Goal: Task Accomplishment & Management: Use online tool/utility

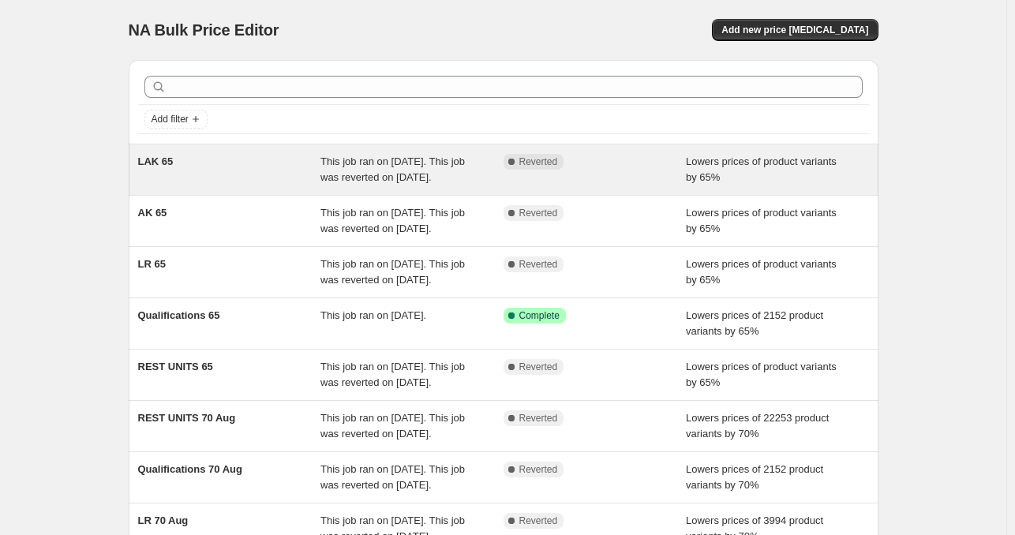
click at [624, 174] on div "Complete Reverted" at bounding box center [594, 170] width 183 height 32
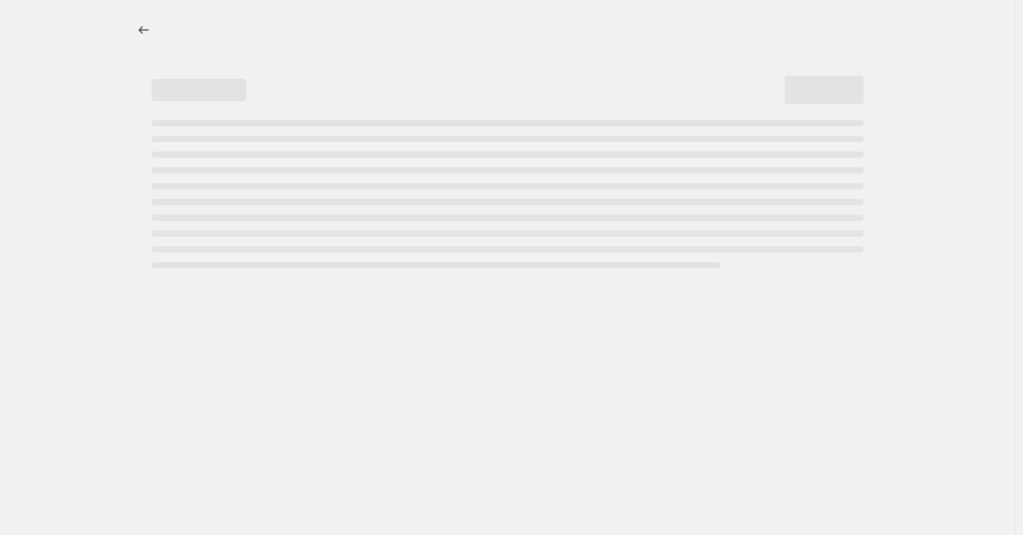
select select "percentage"
select select "not_equal"
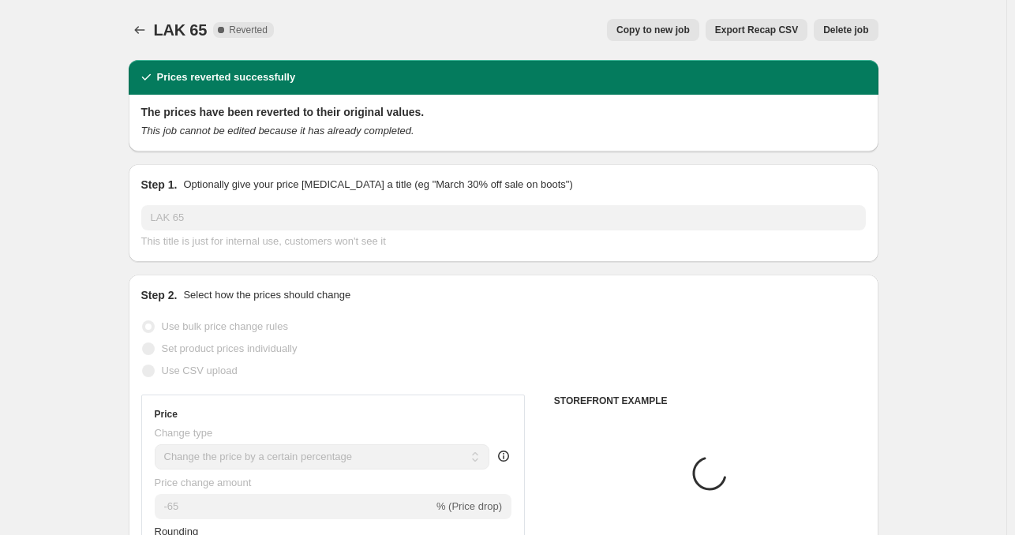
select select "tag"
select select "collection"
select select "tag"
select select "collection"
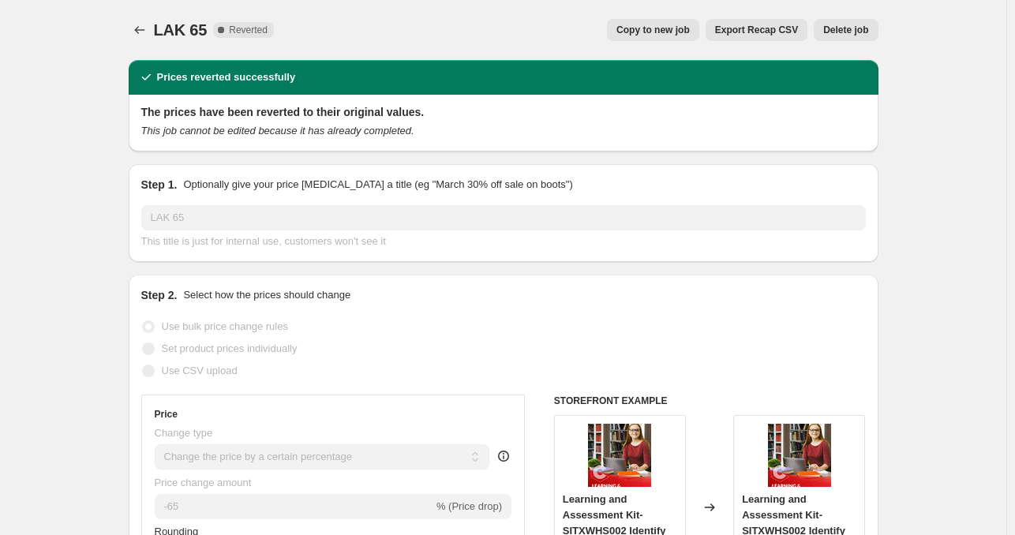
click at [658, 28] on span "Copy to new job" at bounding box center [652, 30] width 73 height 13
select select "percentage"
select select "tag"
select select "collection"
select select "tag"
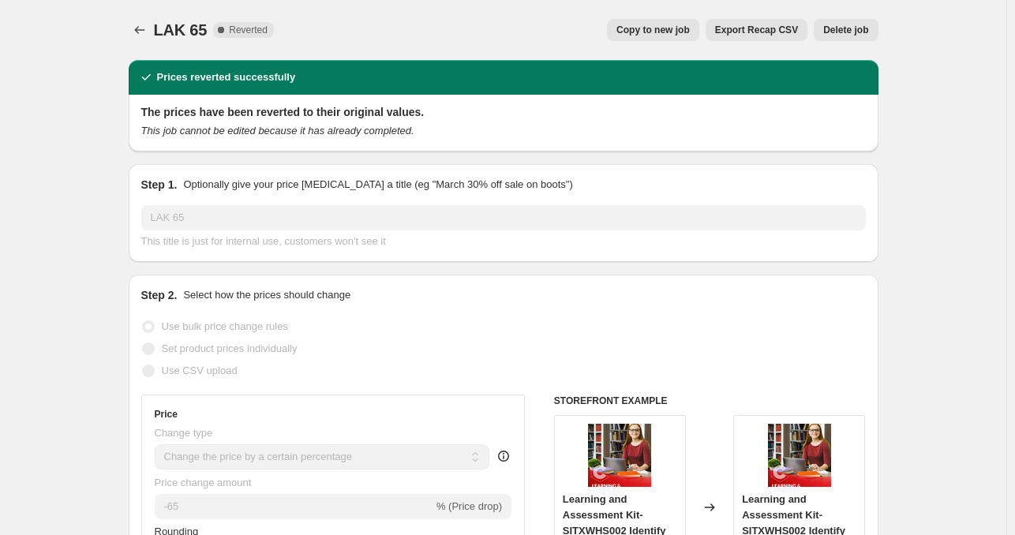
select select "not_equal"
select select "collection"
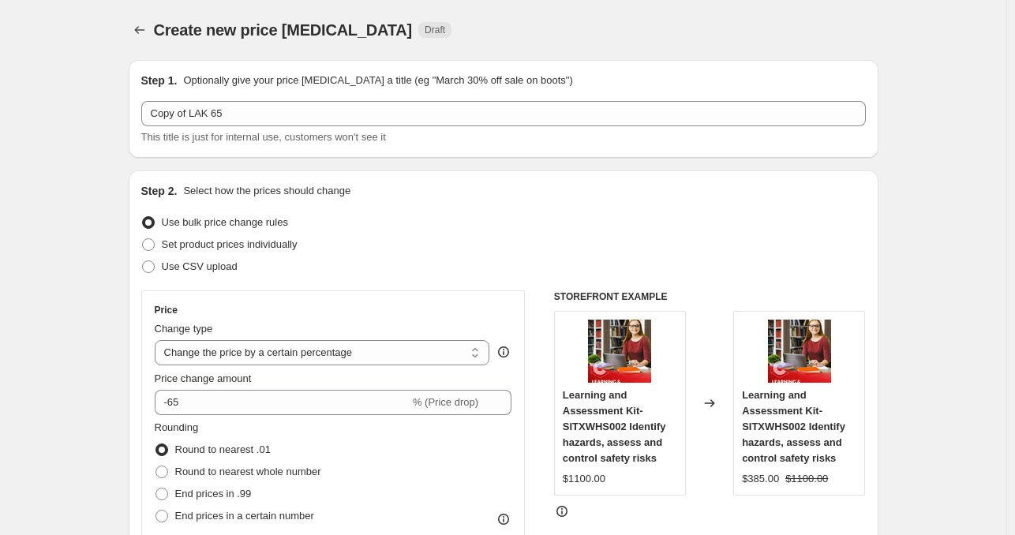
click at [191, 129] on div "Copy of LAK 65 This title is just for internal use, customers won't see it" at bounding box center [503, 123] width 724 height 44
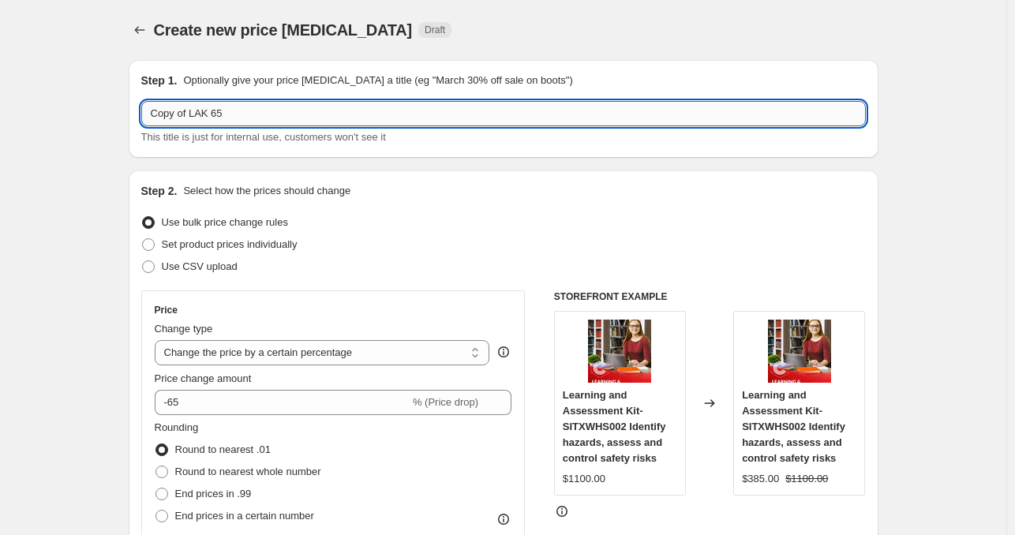
click at [196, 116] on input "Copy of LAK 65" at bounding box center [503, 113] width 724 height 25
type input "LAK 65"
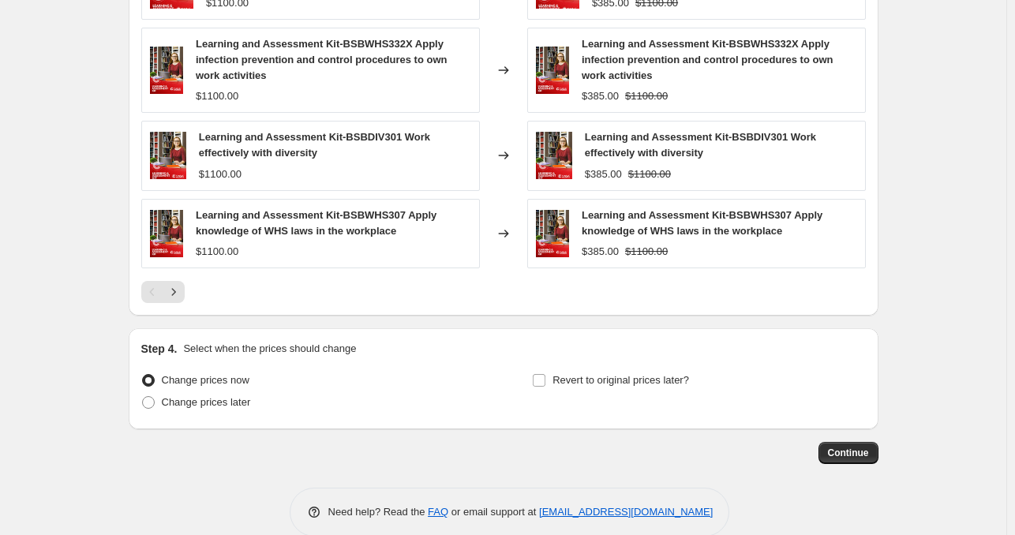
scroll to position [1452, 0]
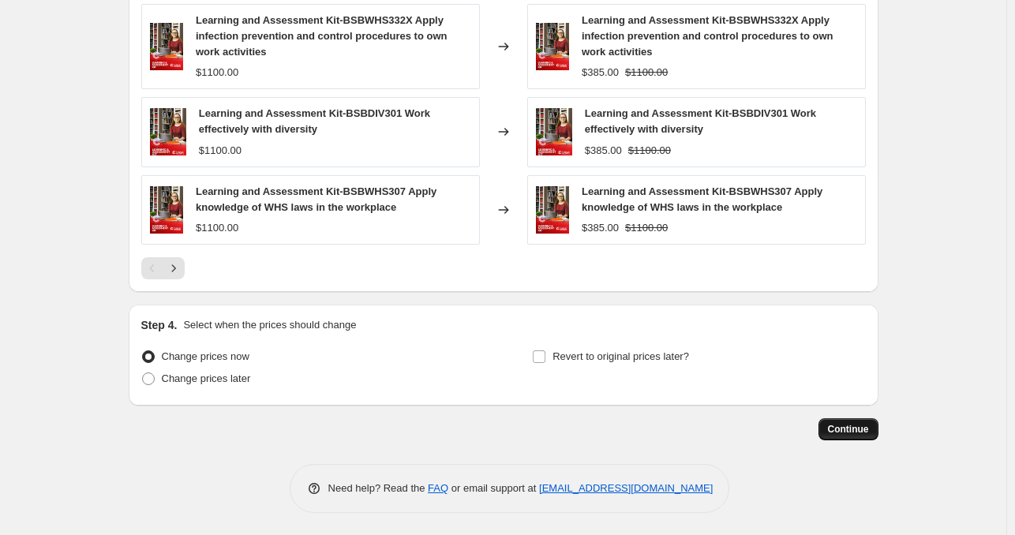
click at [840, 432] on span "Continue" at bounding box center [848, 429] width 41 height 13
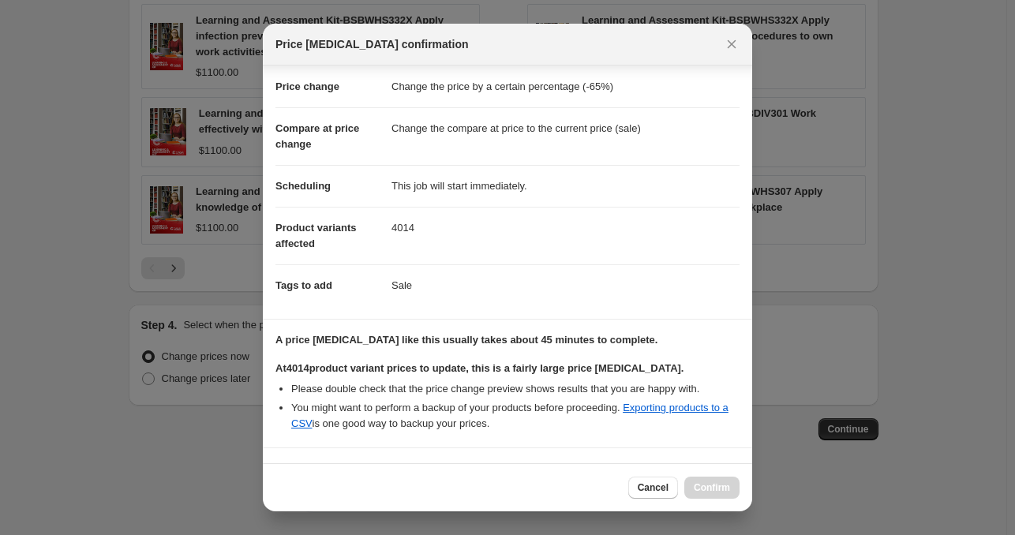
scroll to position [159, 0]
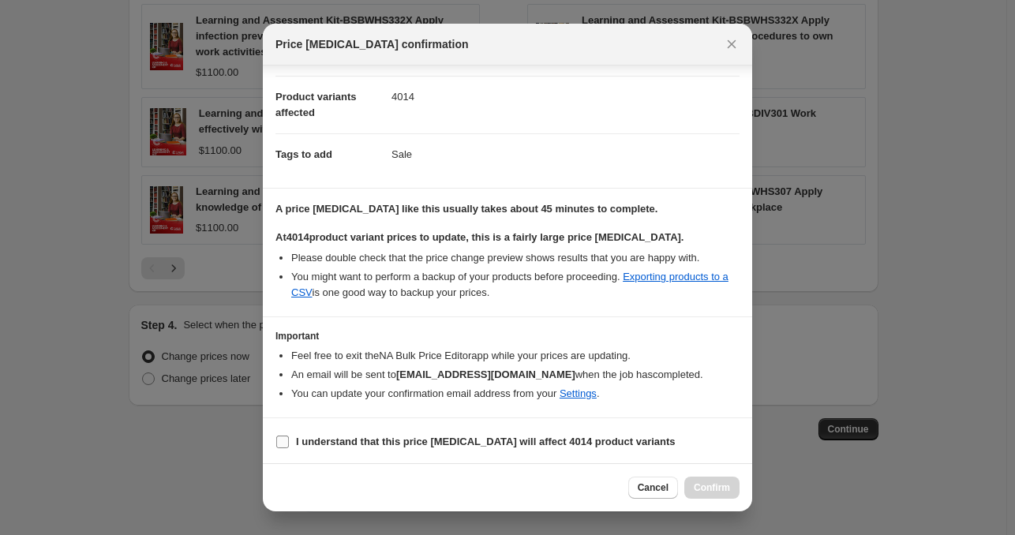
click at [451, 437] on b "I understand that this price [MEDICAL_DATA] will affect 4014 product variants" at bounding box center [486, 442] width 380 height 12
click at [289, 437] on input "I understand that this price [MEDICAL_DATA] will affect 4014 product variants" at bounding box center [282, 442] width 13 height 13
checkbox input "true"
click at [715, 485] on span "Confirm" at bounding box center [712, 487] width 36 height 13
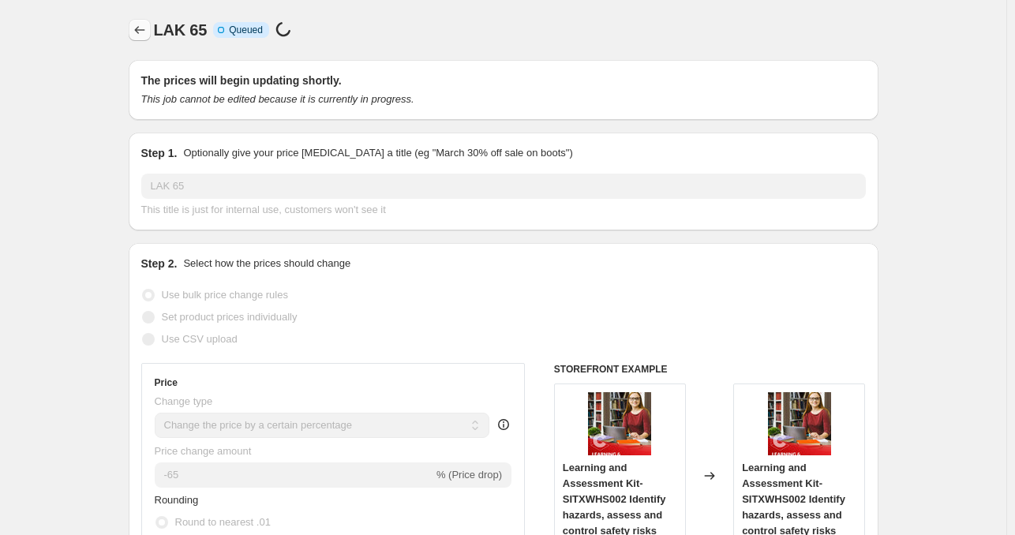
click at [140, 34] on icon "Price change jobs" at bounding box center [140, 30] width 16 height 16
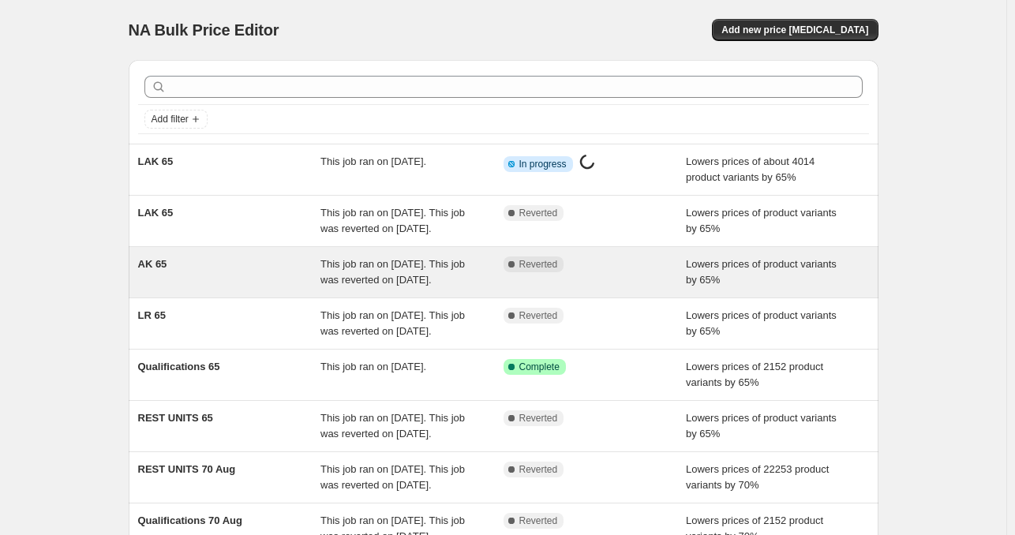
click at [607, 288] on div "Complete Reverted" at bounding box center [594, 272] width 183 height 32
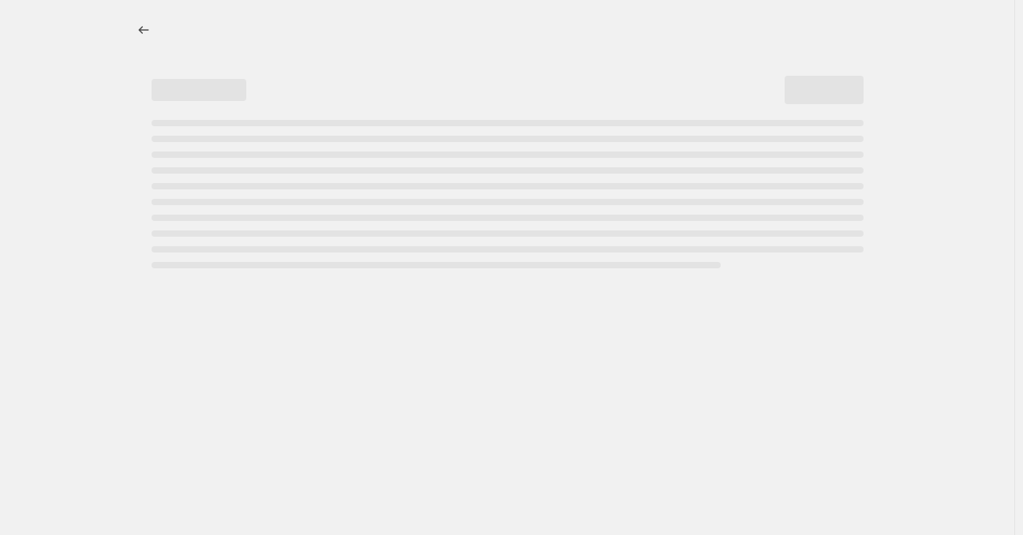
select select "percentage"
select select "tag"
select select "collection"
select select "tag"
select select "not_equal"
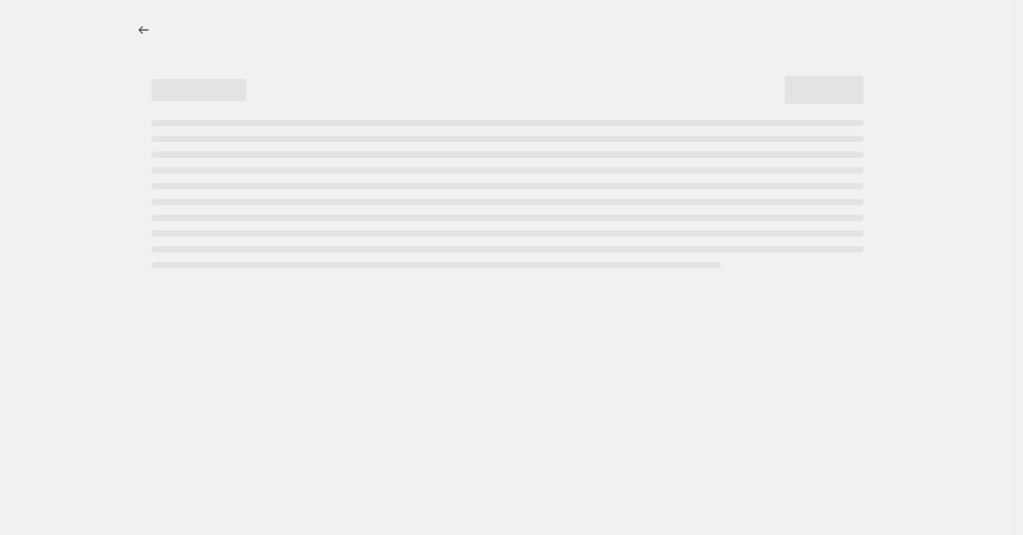
select select "collection"
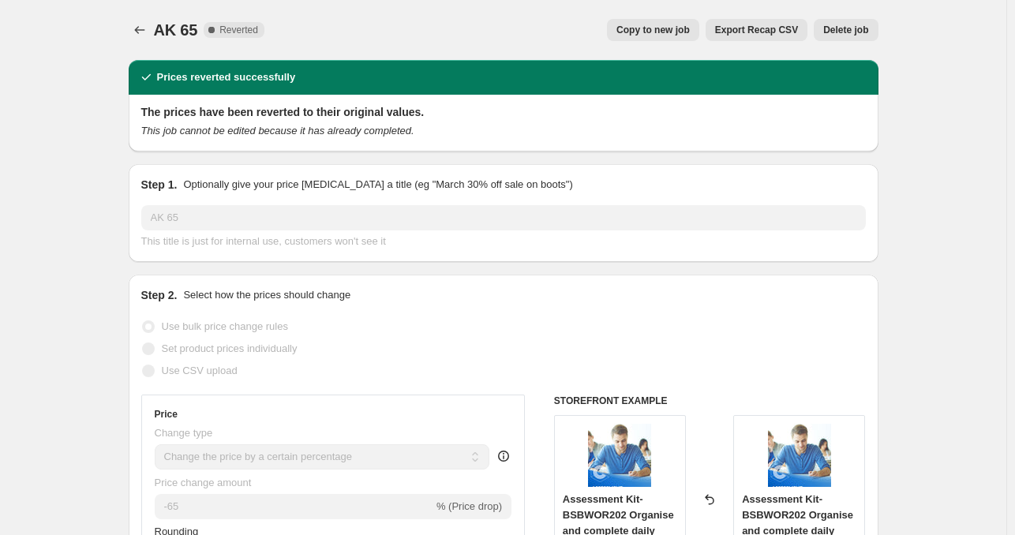
click at [634, 32] on span "Copy to new job" at bounding box center [652, 30] width 73 height 13
select select "percentage"
select select "tag"
select select "collection"
select select "tag"
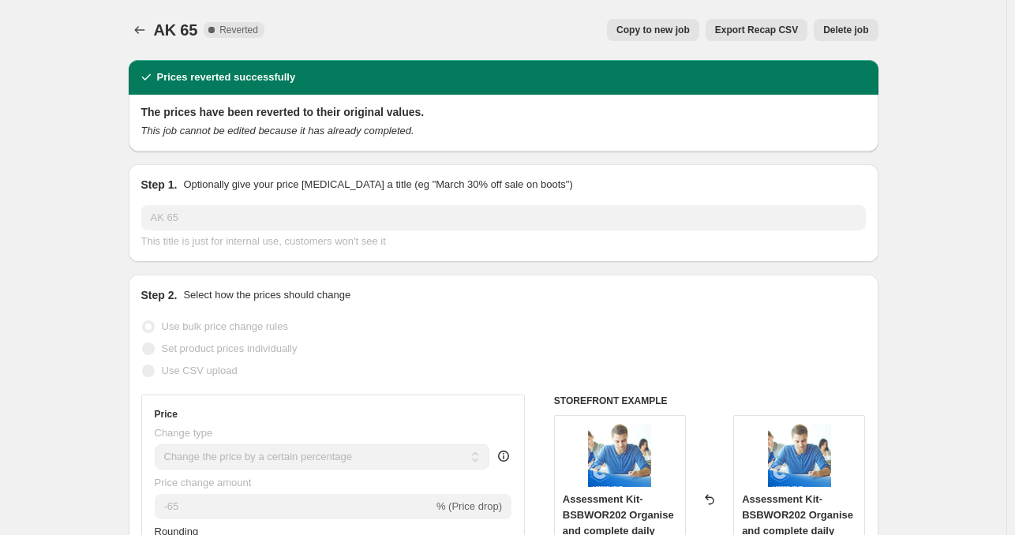
select select "not_equal"
select select "collection"
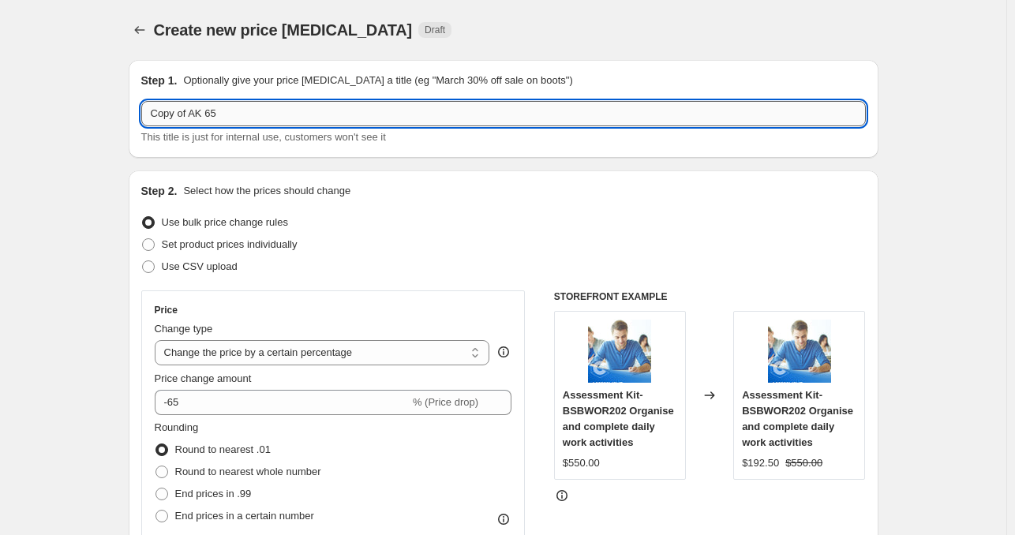
click at [195, 118] on input "Copy of AK 65" at bounding box center [503, 113] width 724 height 25
type input "AK 65"
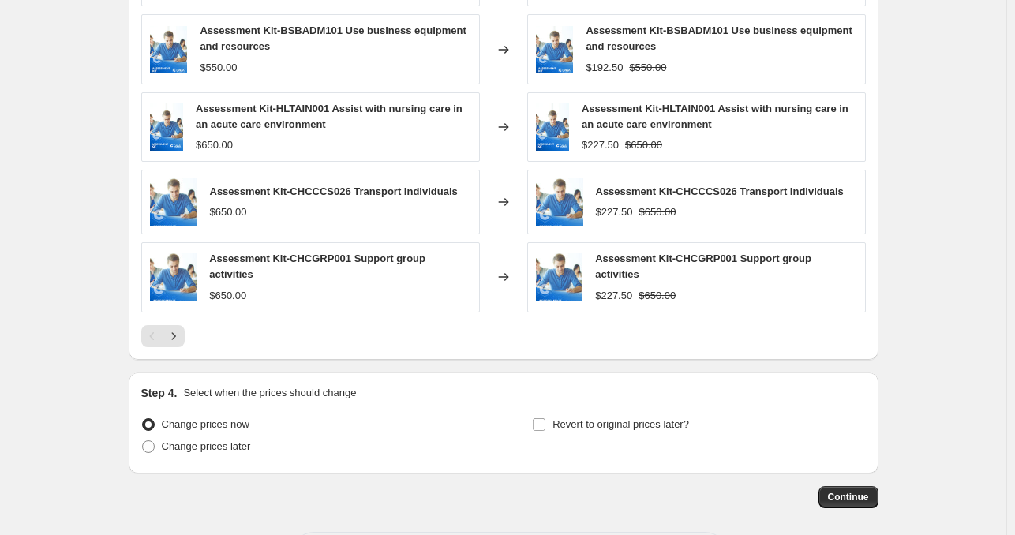
scroll to position [1426, 0]
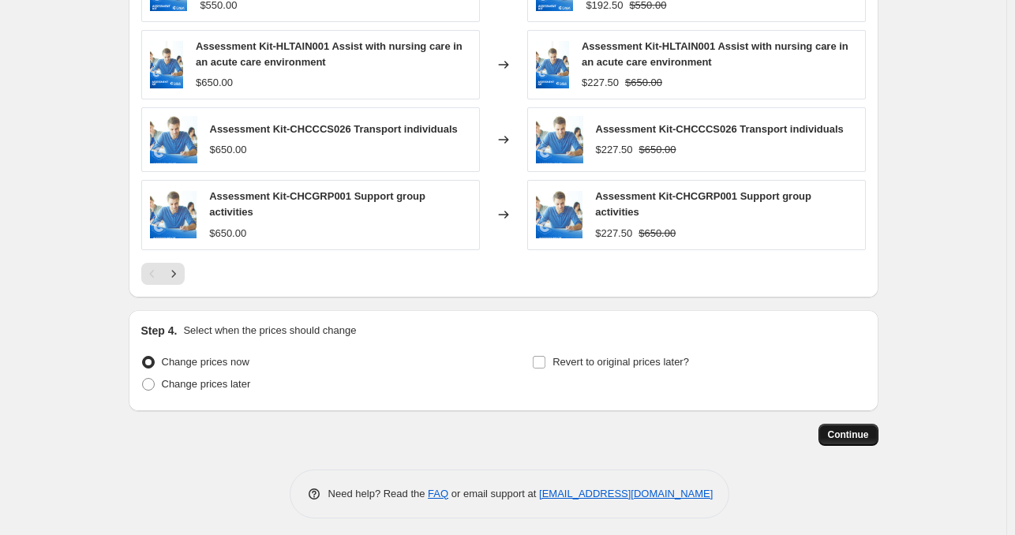
click at [867, 429] on span "Continue" at bounding box center [848, 435] width 41 height 13
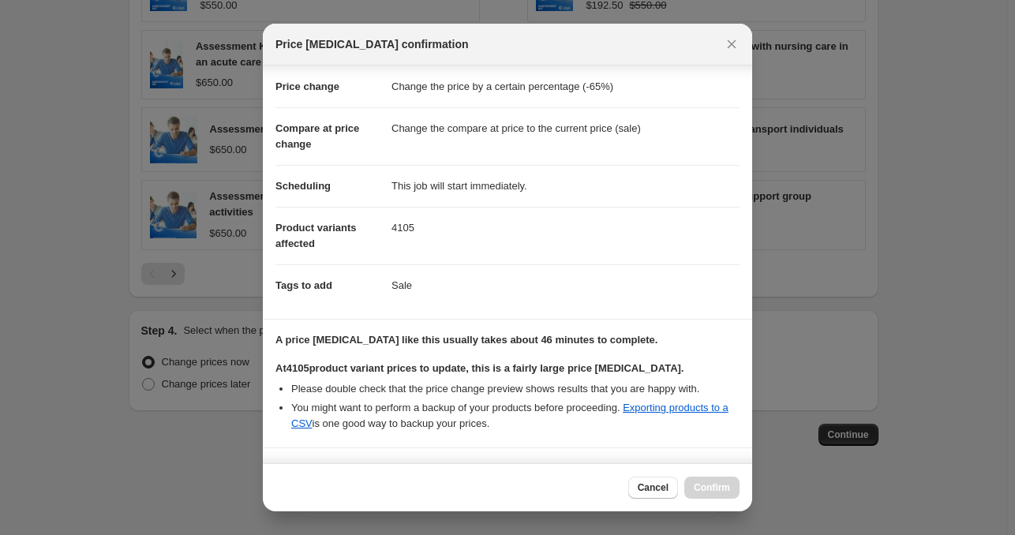
scroll to position [256, 0]
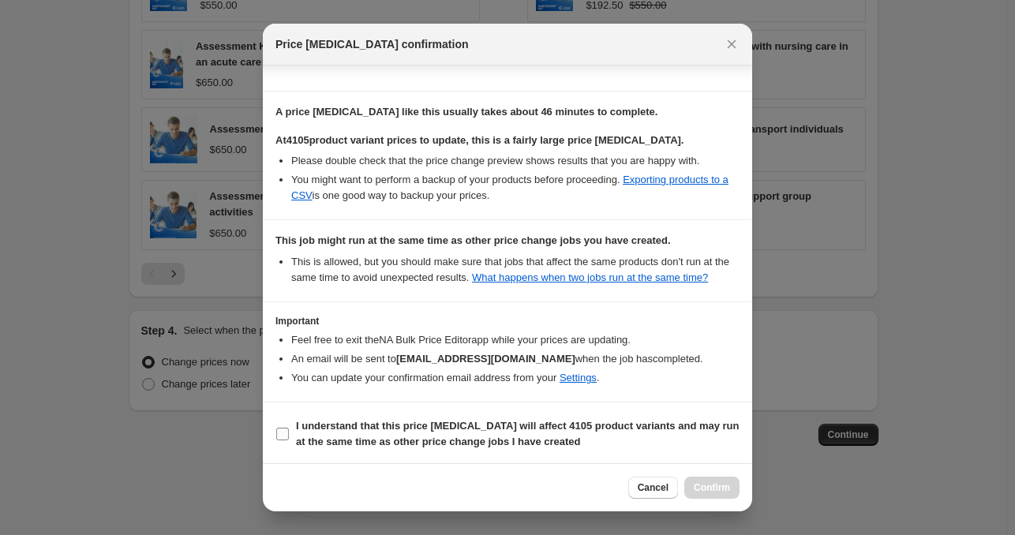
click at [442, 439] on b "I understand that this price [MEDICAL_DATA] will affect 4105 product variants a…" at bounding box center [518, 434] width 444 height 28
click at [289, 439] on input "I understand that this price [MEDICAL_DATA] will affect 4105 product variants a…" at bounding box center [282, 434] width 13 height 13
checkbox input "true"
click at [695, 495] on button "Confirm" at bounding box center [711, 488] width 55 height 22
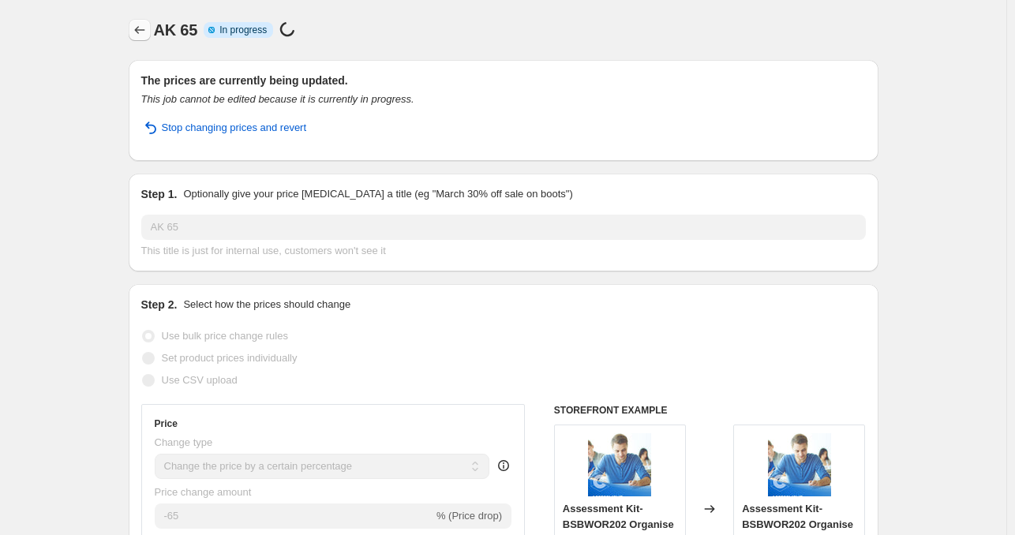
click at [136, 27] on icon "Price change jobs" at bounding box center [140, 30] width 16 height 16
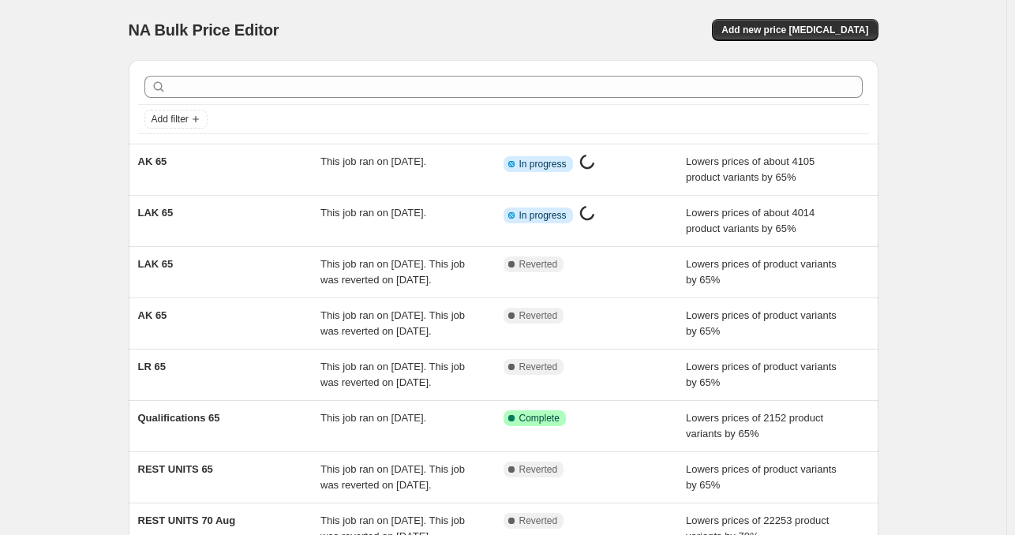
click at [63, 139] on div "NA Bulk Price Editor. This page is ready NA Bulk Price Editor Add new price [ME…" at bounding box center [503, 406] width 1006 height 813
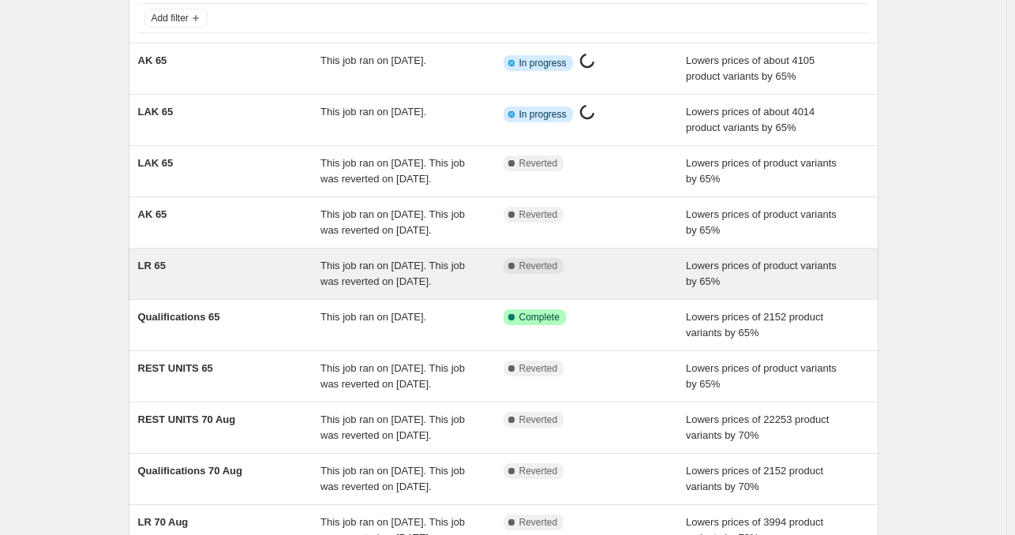
click at [511, 274] on icon at bounding box center [511, 266] width 16 height 16
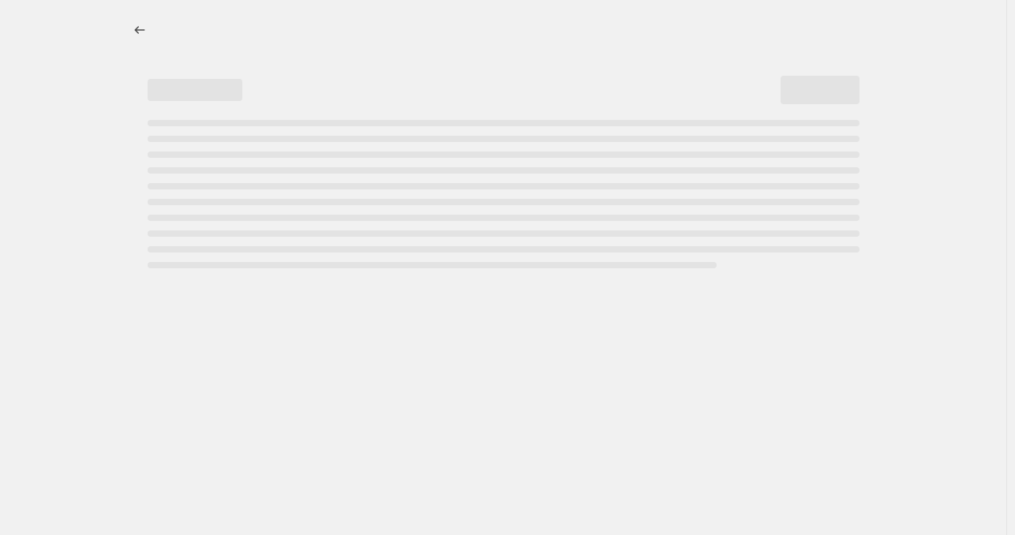
select select "percentage"
select select "tag"
select select "collection"
select select "tag"
select select "not_equal"
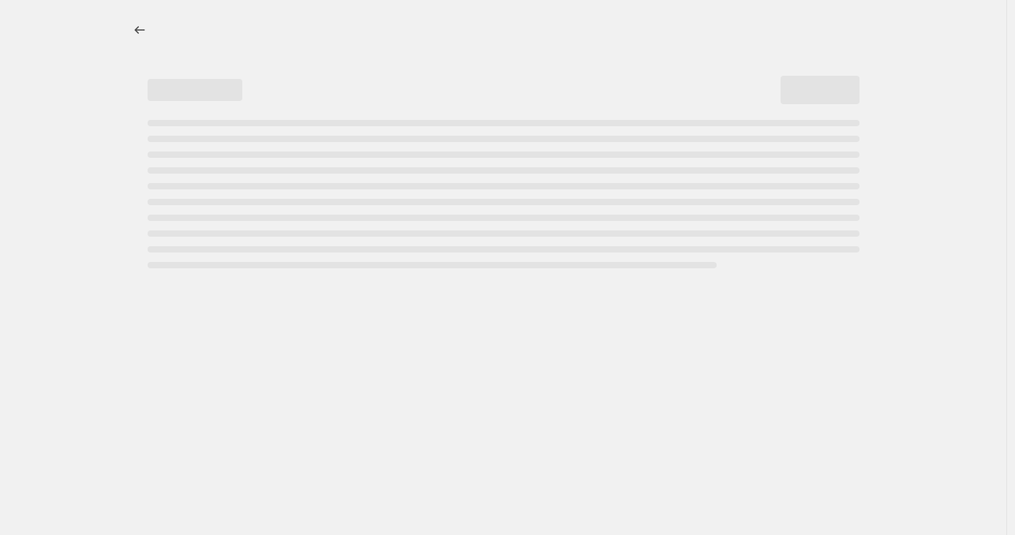
select select "collection"
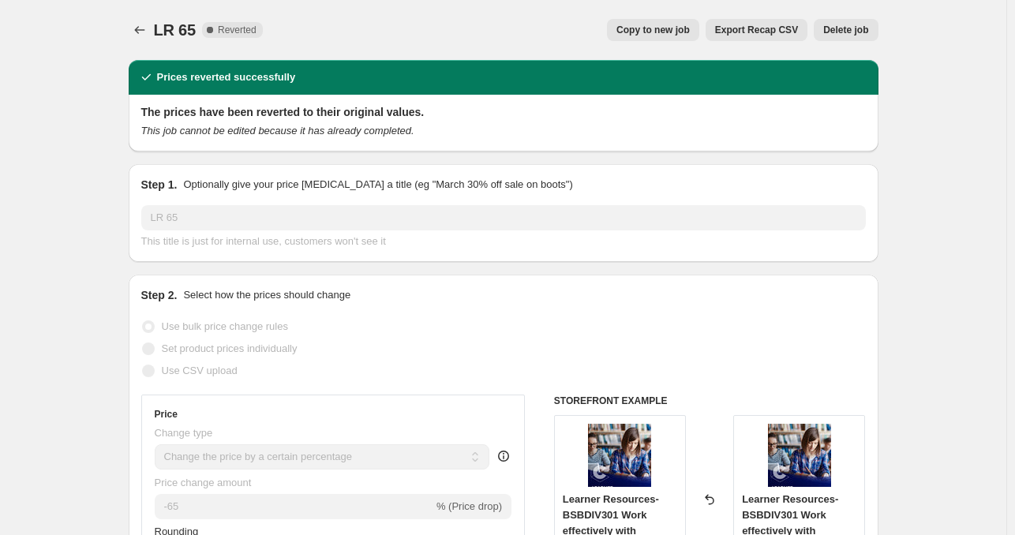
click at [669, 37] on button "Copy to new job" at bounding box center [653, 30] width 92 height 22
select select "percentage"
select select "tag"
select select "collection"
select select "tag"
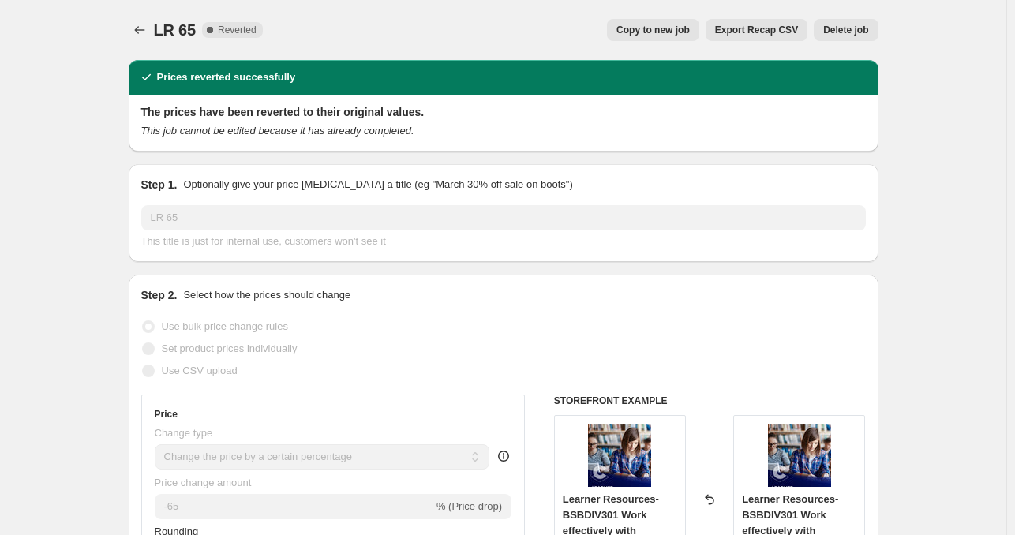
select select "not_equal"
select select "collection"
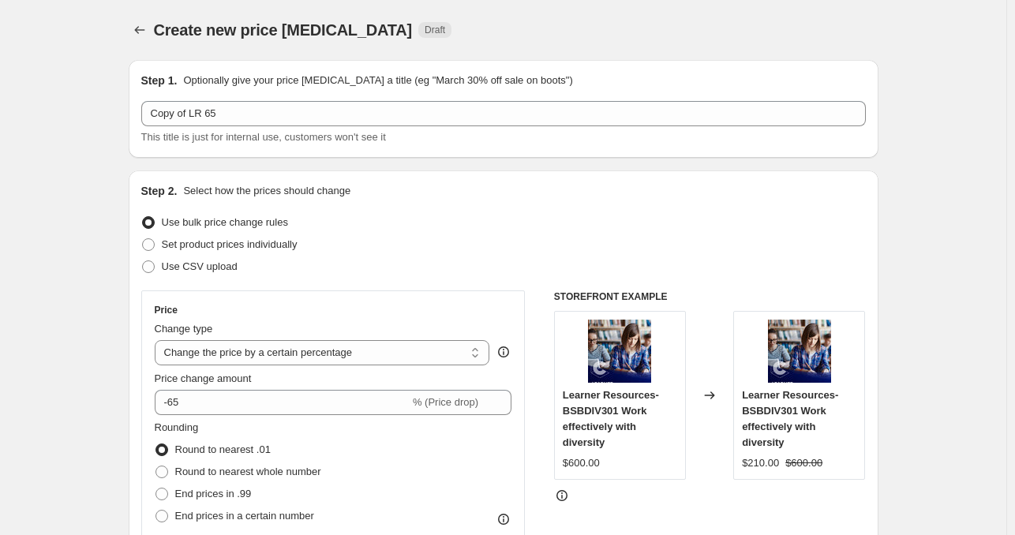
click at [273, 96] on div "Step 1. Optionally give your price [MEDICAL_DATA] a title (eg "March 30% off sa…" at bounding box center [503, 109] width 724 height 73
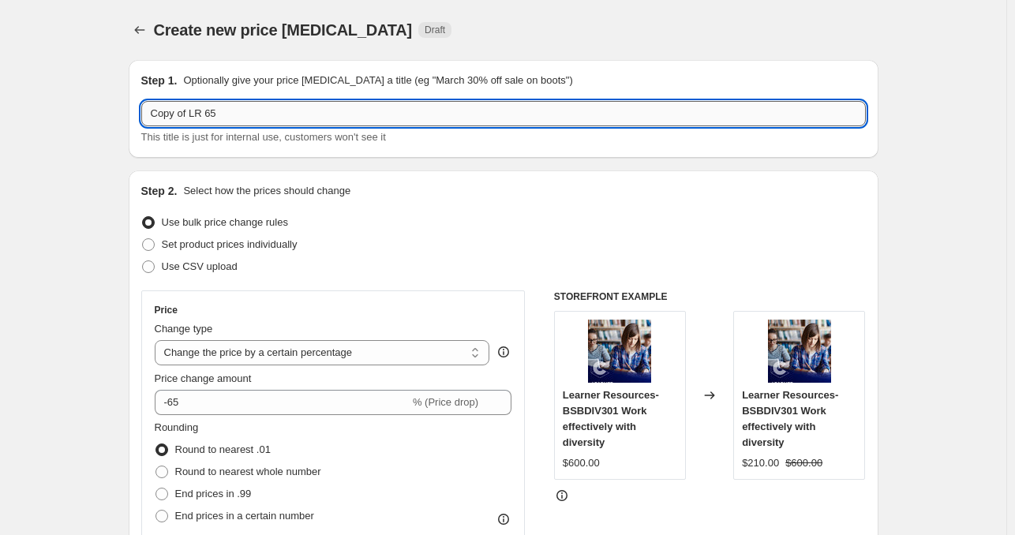
click at [273, 103] on input "Copy of LR 65" at bounding box center [503, 113] width 724 height 25
type input "LR 65"
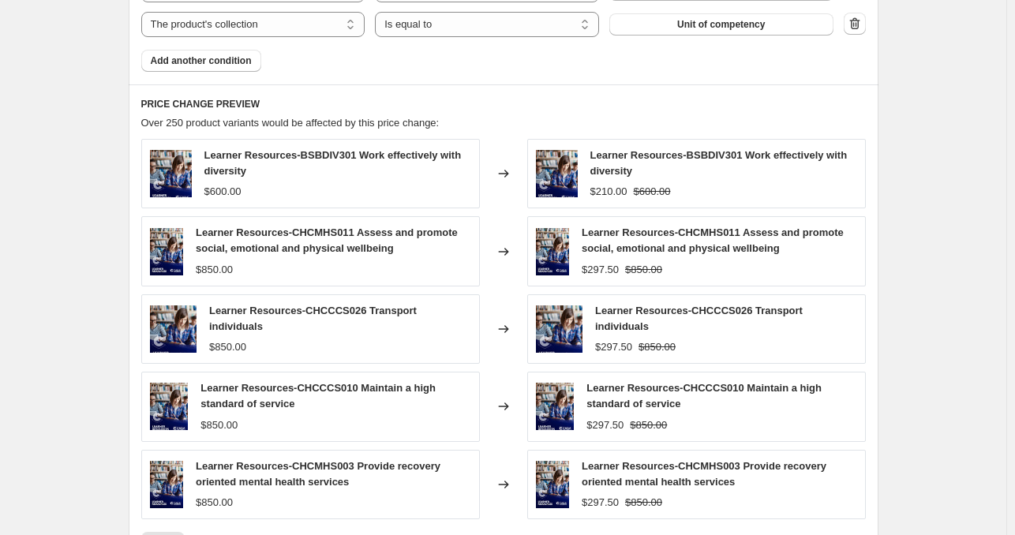
scroll to position [1431, 0]
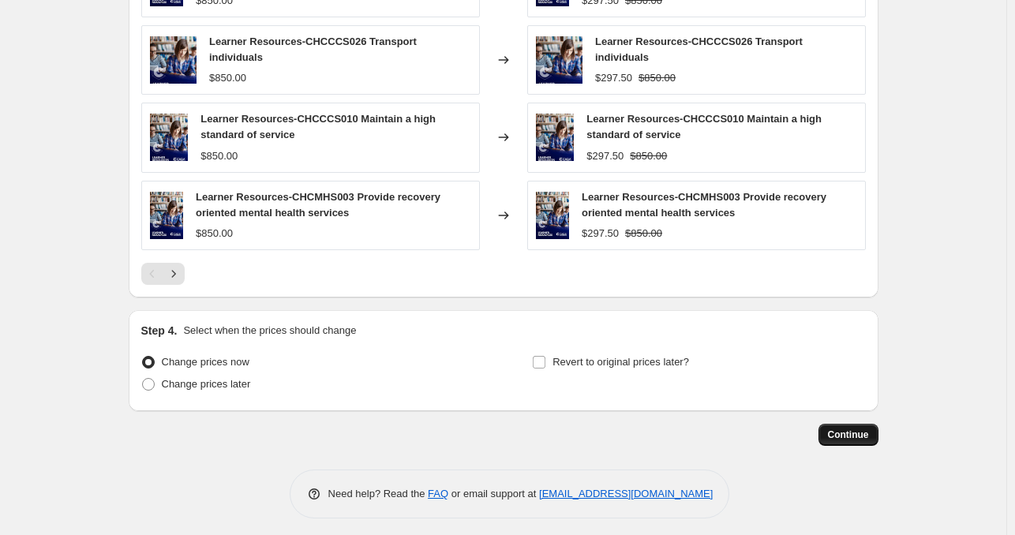
click at [851, 436] on button "Continue" at bounding box center [848, 435] width 60 height 22
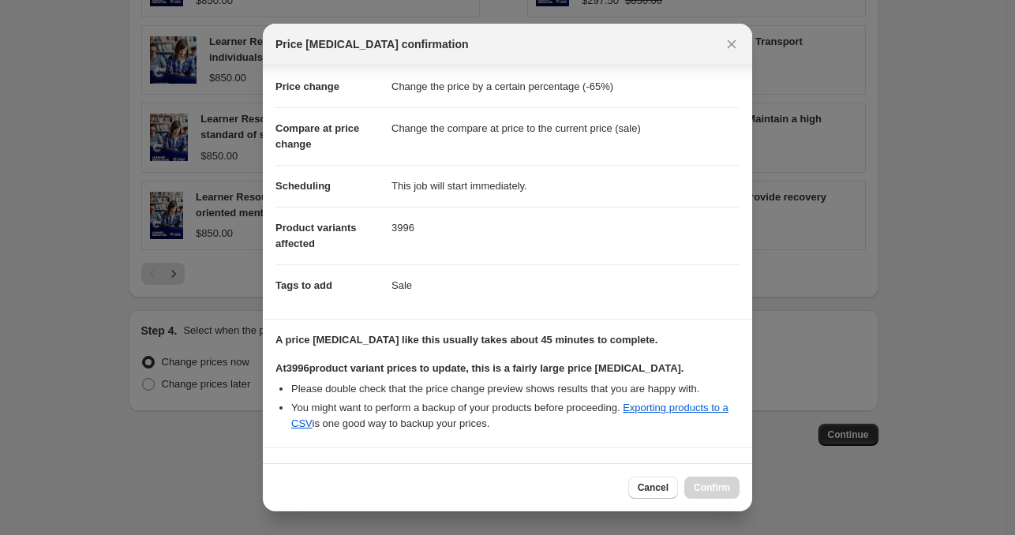
scroll to position [256, 0]
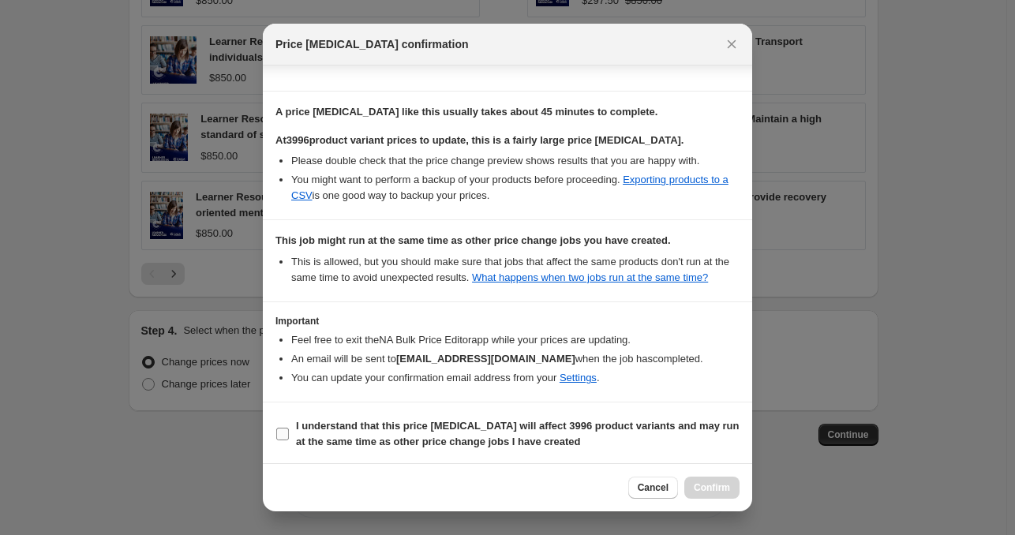
click at [434, 429] on b "I understand that this price [MEDICAL_DATA] will affect 3996 product variants a…" at bounding box center [518, 434] width 444 height 28
click at [289, 429] on input "I understand that this price [MEDICAL_DATA] will affect 3996 product variants a…" at bounding box center [282, 434] width 13 height 13
checkbox input "true"
click at [694, 488] on span "Confirm" at bounding box center [712, 487] width 36 height 13
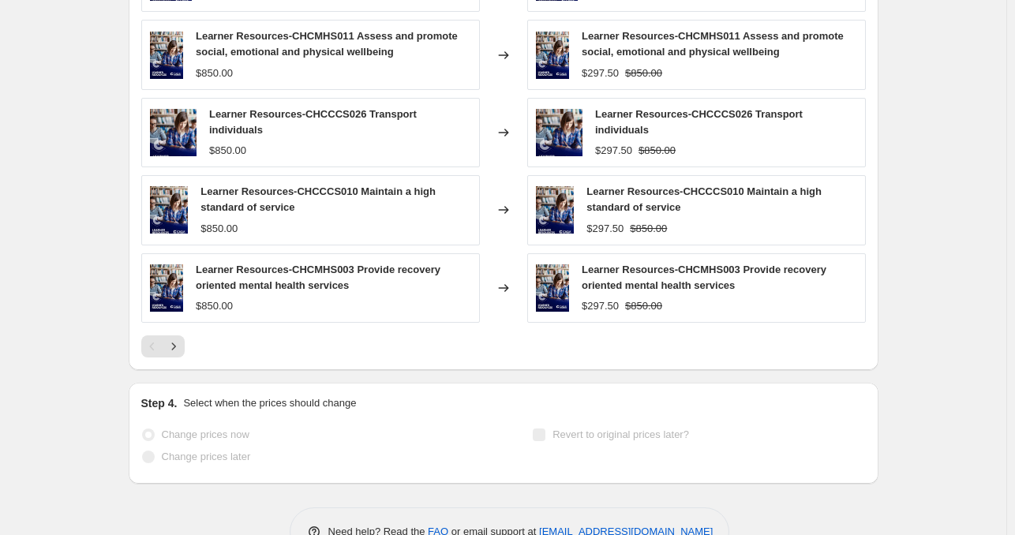
scroll to position [1472, 0]
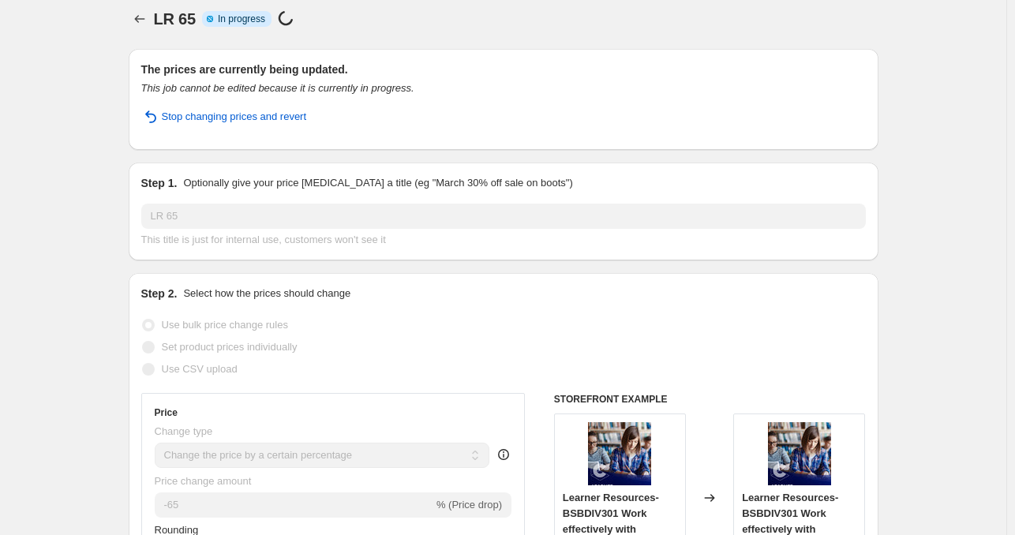
scroll to position [0, 0]
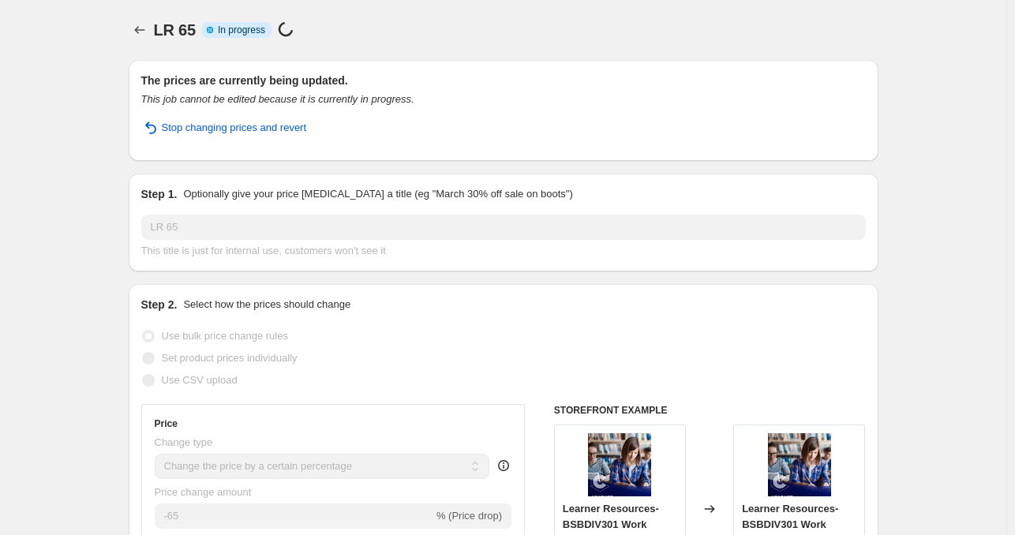
click at [136, 17] on div "LR 65. This page is ready LR 65 Info Partially complete In progress Price [MEDI…" at bounding box center [504, 30] width 750 height 60
click at [140, 28] on icon "Price change jobs" at bounding box center [140, 30] width 16 height 16
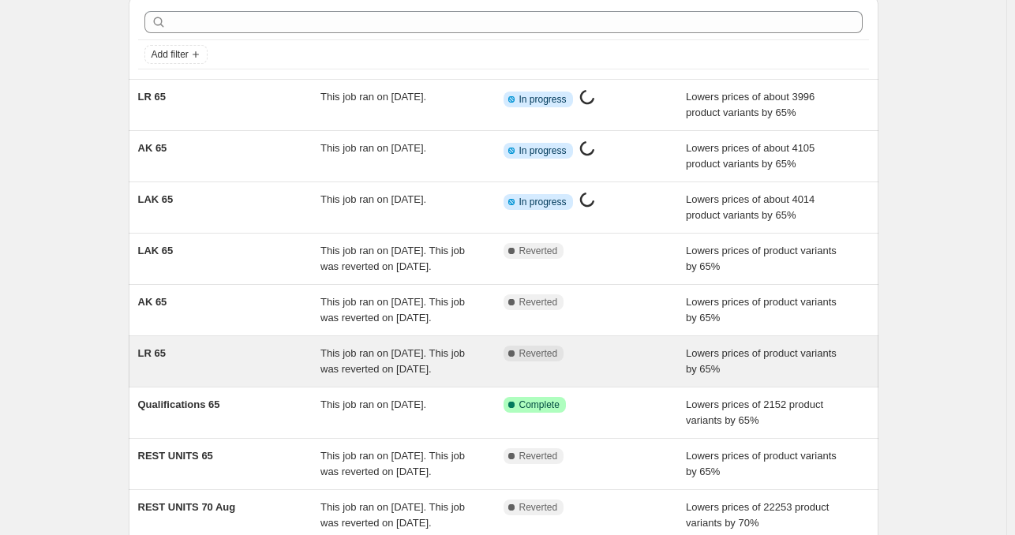
scroll to position [158, 0]
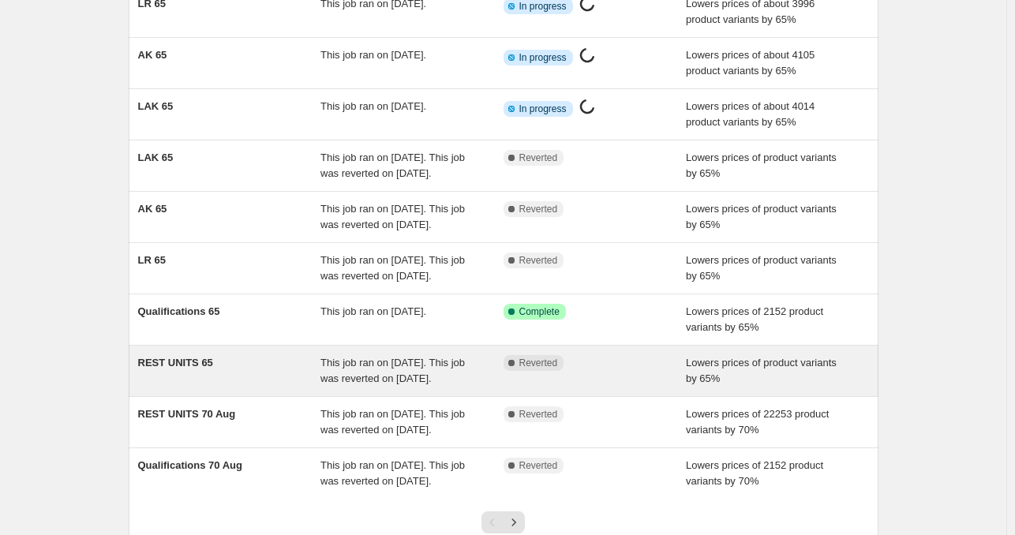
click at [246, 387] on div "REST UNITS 65" at bounding box center [229, 371] width 183 height 32
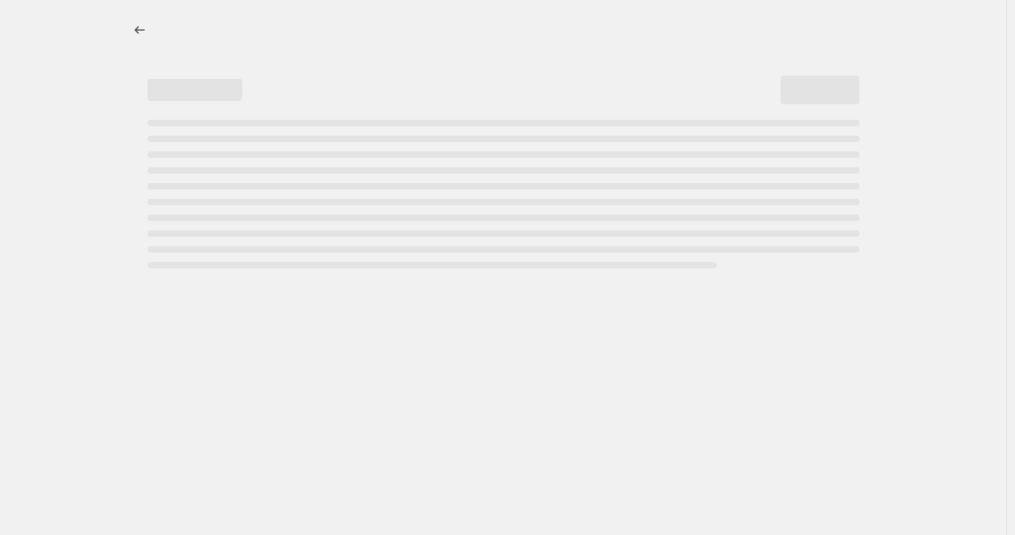
select select "percentage"
select select "tag"
select select "not_equal"
select select "collection"
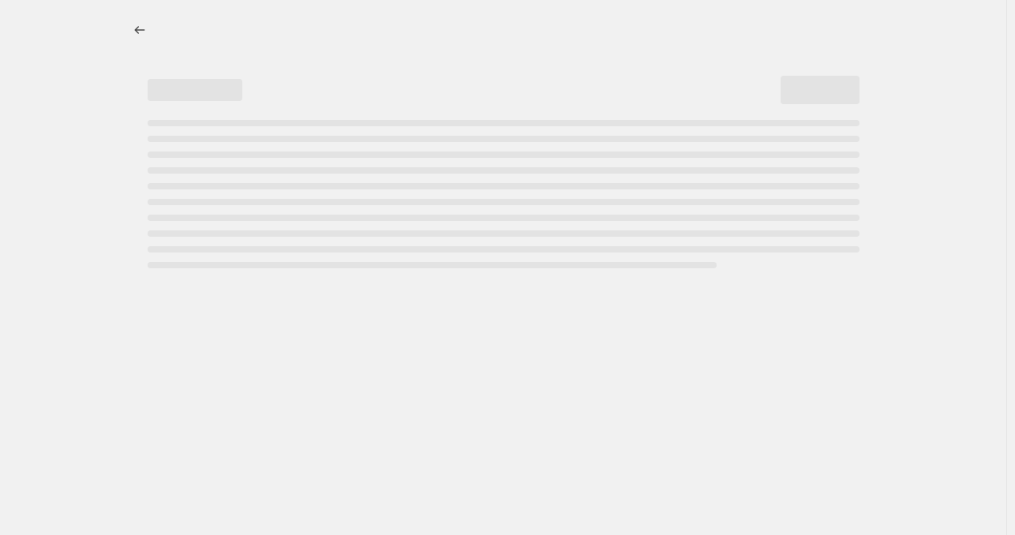
select select "collection"
select select "not_equal"
select select "collection"
select select "not_equal"
select select "collection"
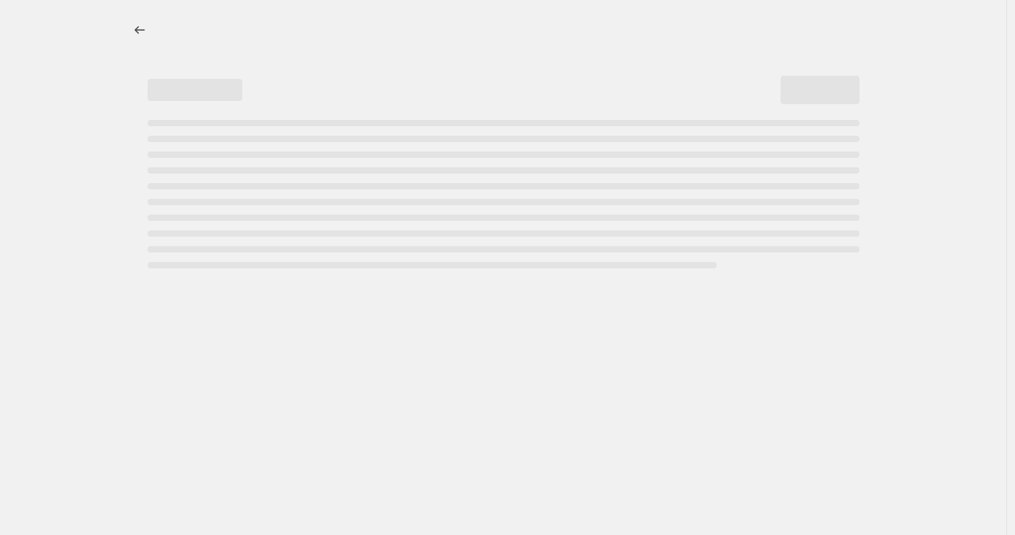
select select "not_equal"
select select "collection"
select select "not_equal"
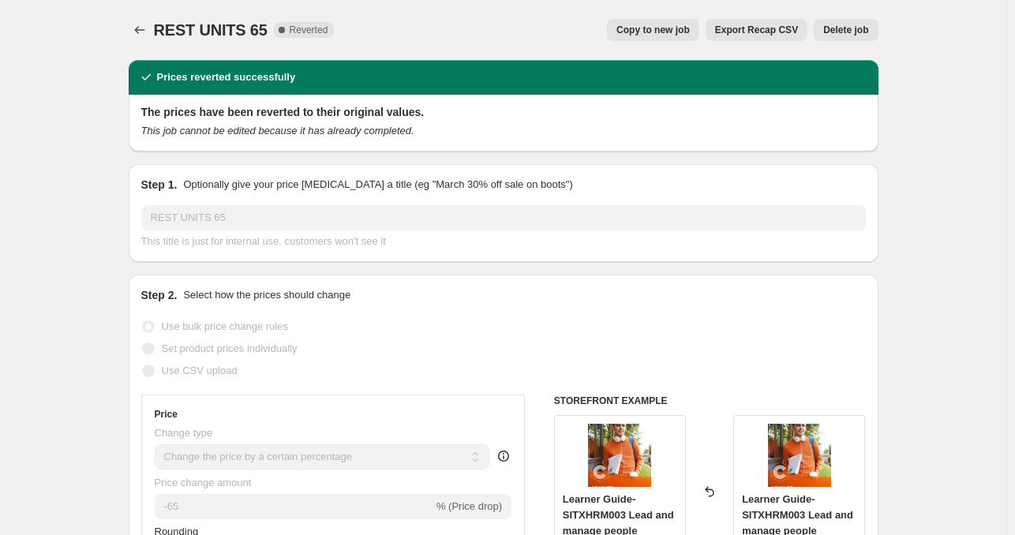
click at [684, 28] on span "Copy to new job" at bounding box center [652, 30] width 73 height 13
select select "percentage"
select select "tag"
select select "not_equal"
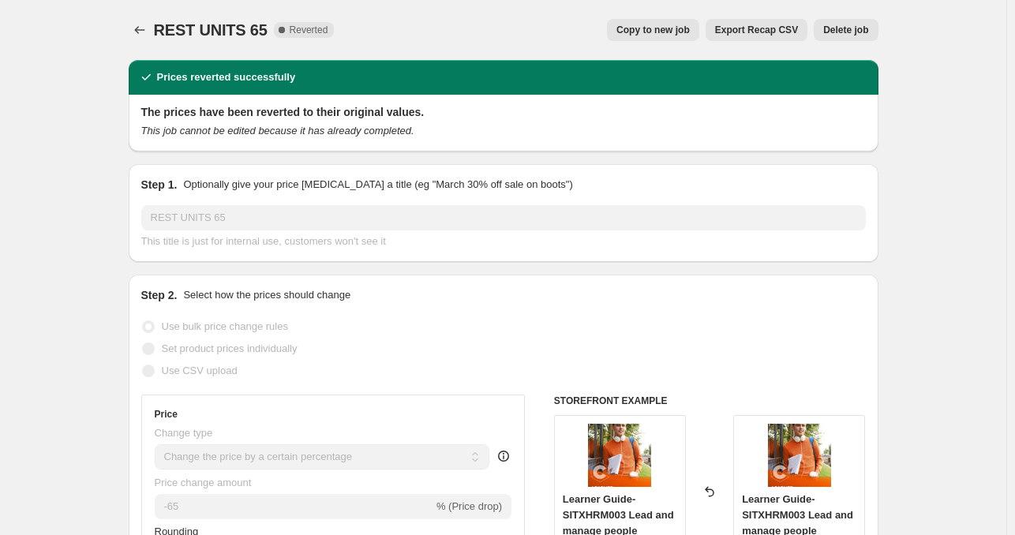
select select "collection"
select select "not_equal"
select select "collection"
select select "not_equal"
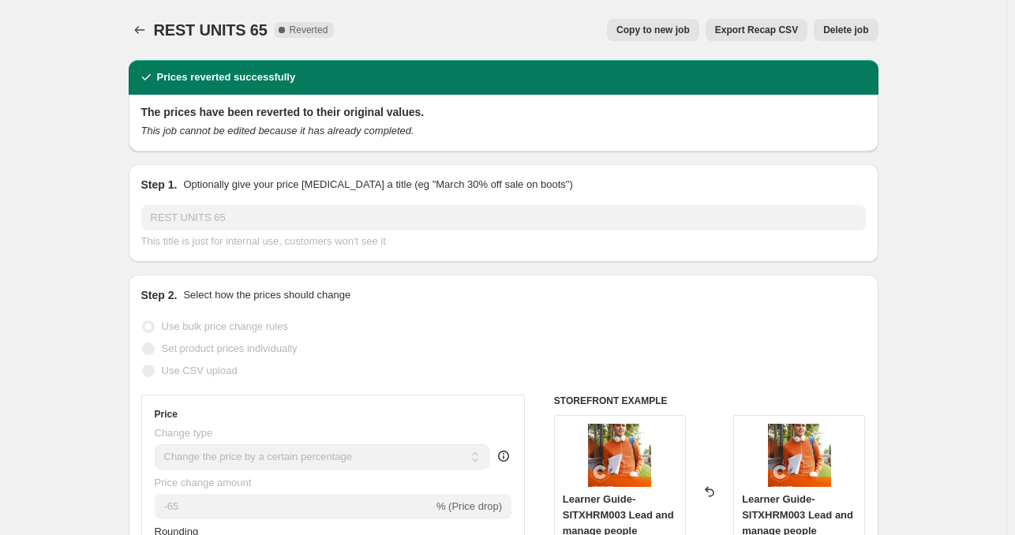
select select "collection"
select select "not_equal"
select select "collection"
select select "not_equal"
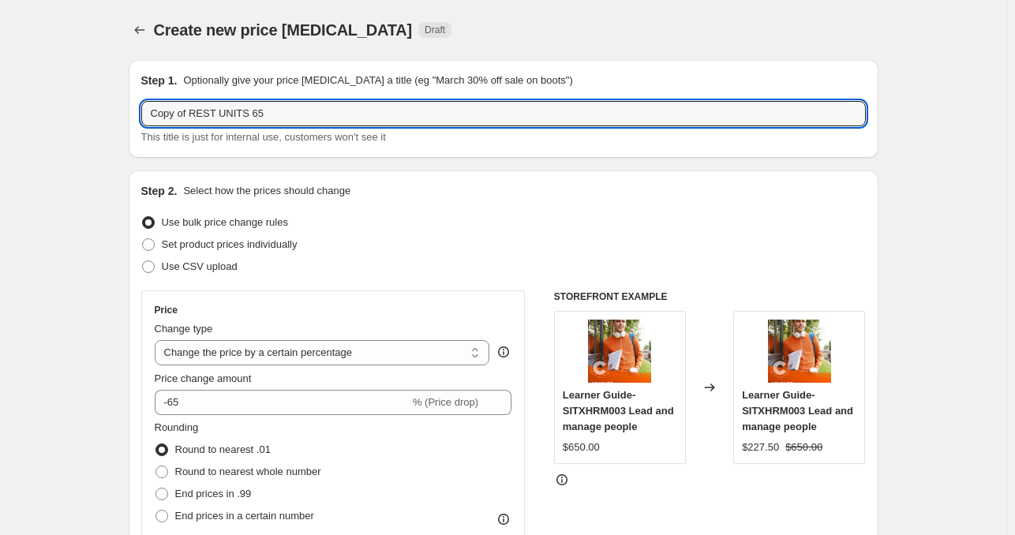
drag, startPoint x: 194, startPoint y: 114, endPoint x: 114, endPoint y: 126, distance: 81.4
type input "REST UNITS 65"
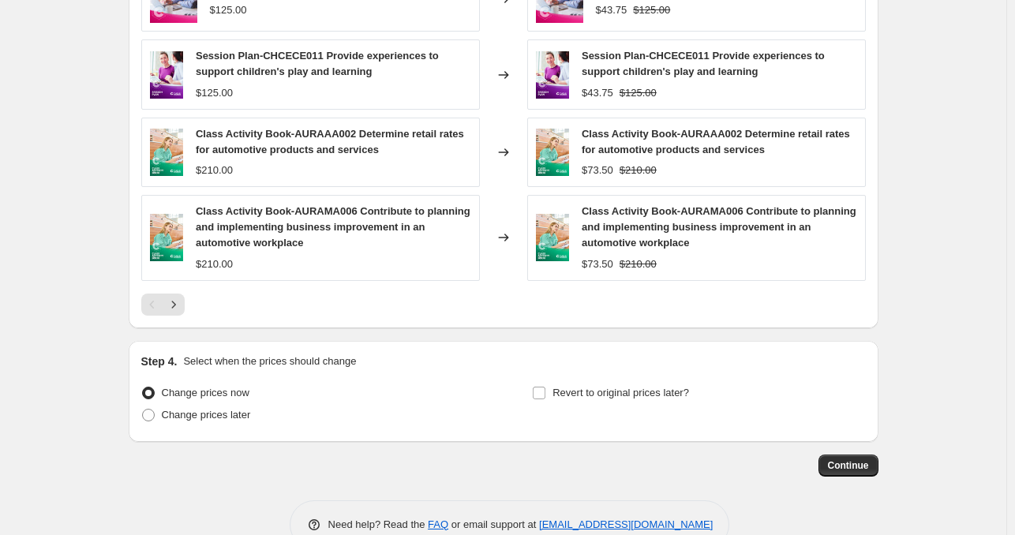
scroll to position [1546, 0]
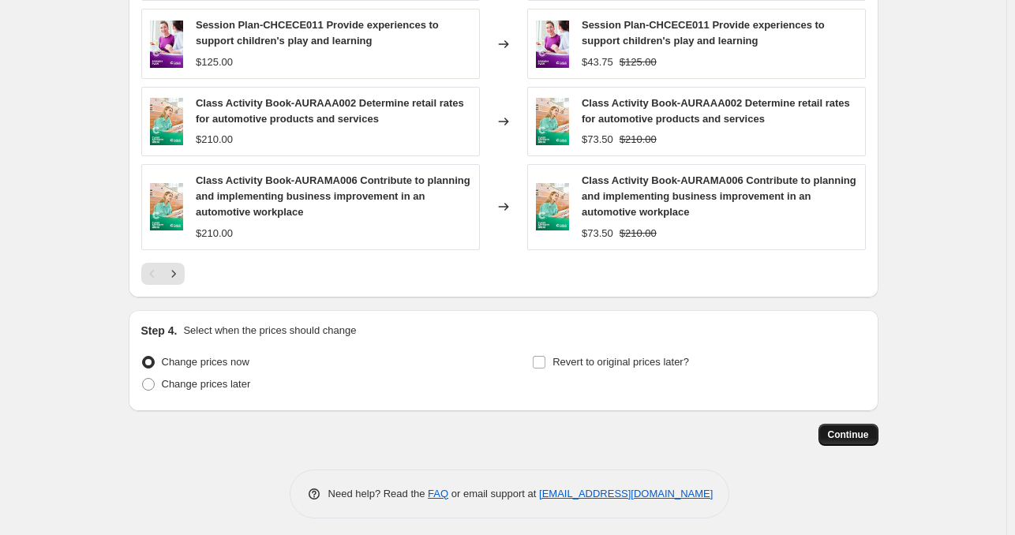
click at [854, 429] on span "Continue" at bounding box center [848, 435] width 41 height 13
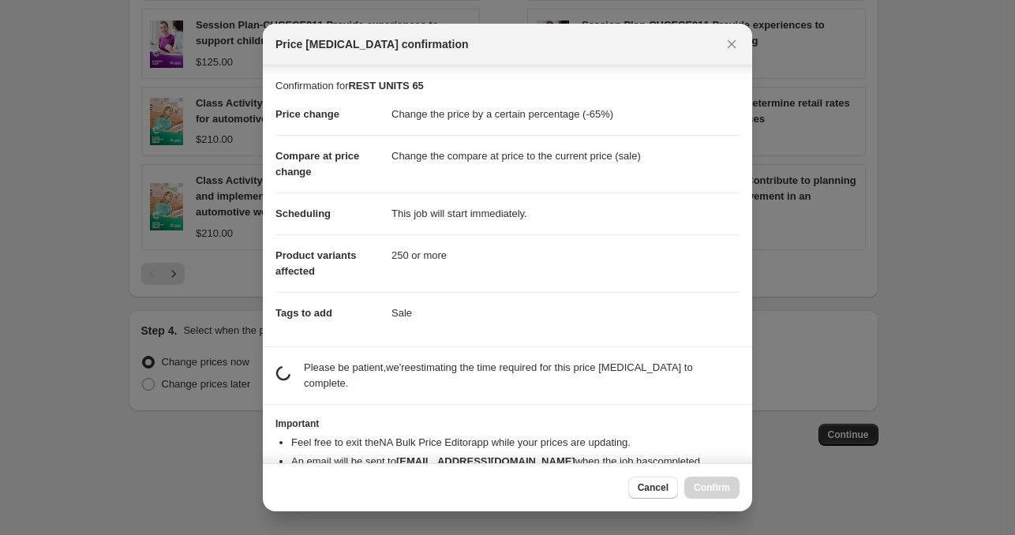
scroll to position [28, 0]
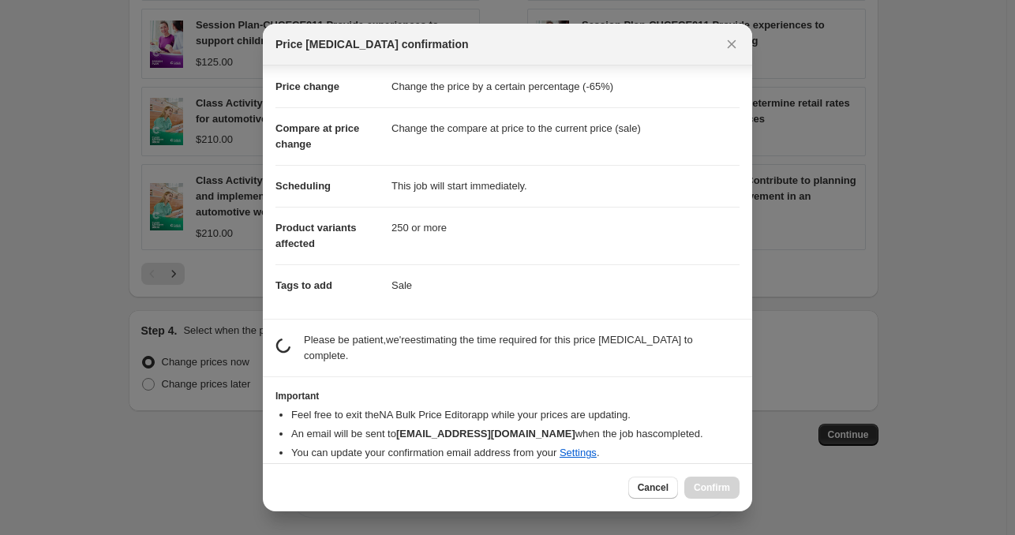
click at [679, 407] on li "Feel free to exit the NA Bulk Price Editor app while your prices are updating." at bounding box center [515, 415] width 448 height 16
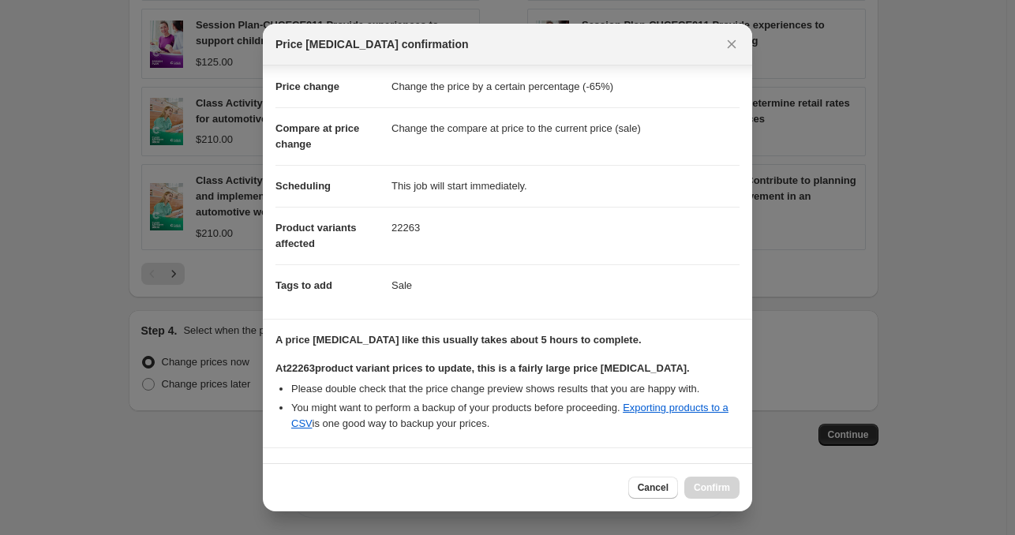
scroll to position [256, 0]
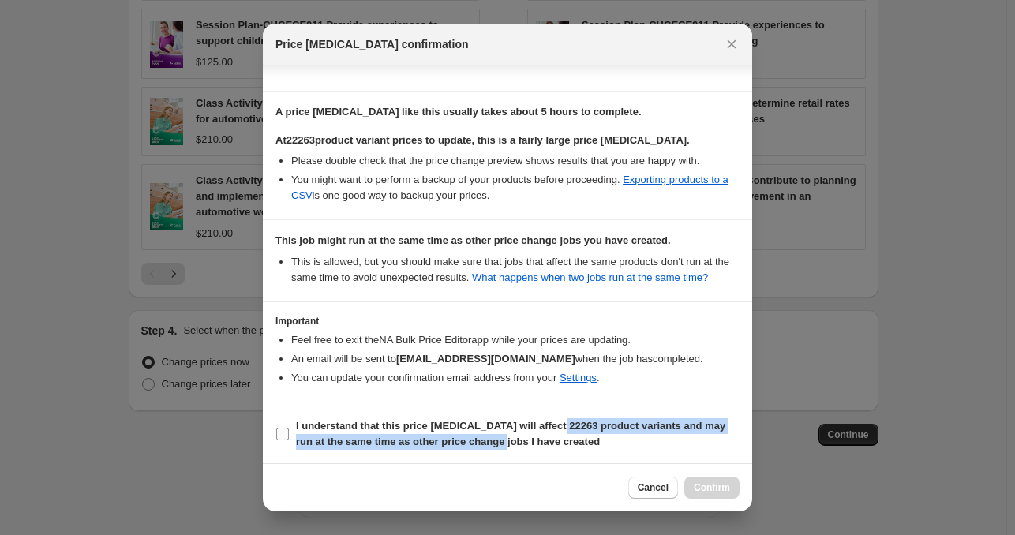
drag, startPoint x: 492, startPoint y: 436, endPoint x: 556, endPoint y: 432, distance: 63.3
click at [556, 432] on b "I understand that this price [MEDICAL_DATA] will affect 22263 product variants …" at bounding box center [510, 434] width 429 height 28
click at [289, 432] on input "I understand that this price [MEDICAL_DATA] will affect 22263 product variants …" at bounding box center [282, 434] width 13 height 13
checkbox input "true"
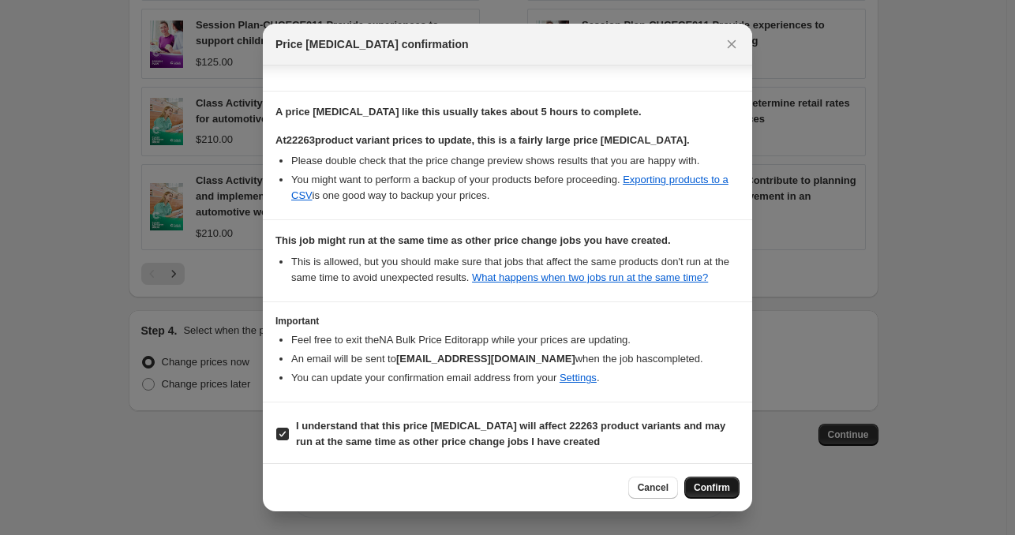
click at [707, 477] on button "Confirm" at bounding box center [711, 488] width 55 height 22
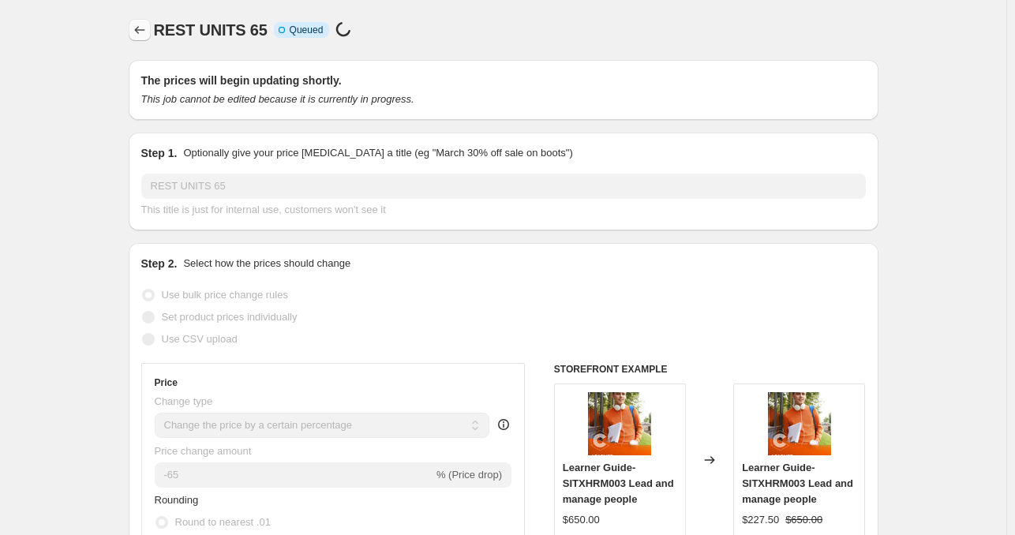
click at [143, 32] on icon "Price change jobs" at bounding box center [140, 30] width 16 height 16
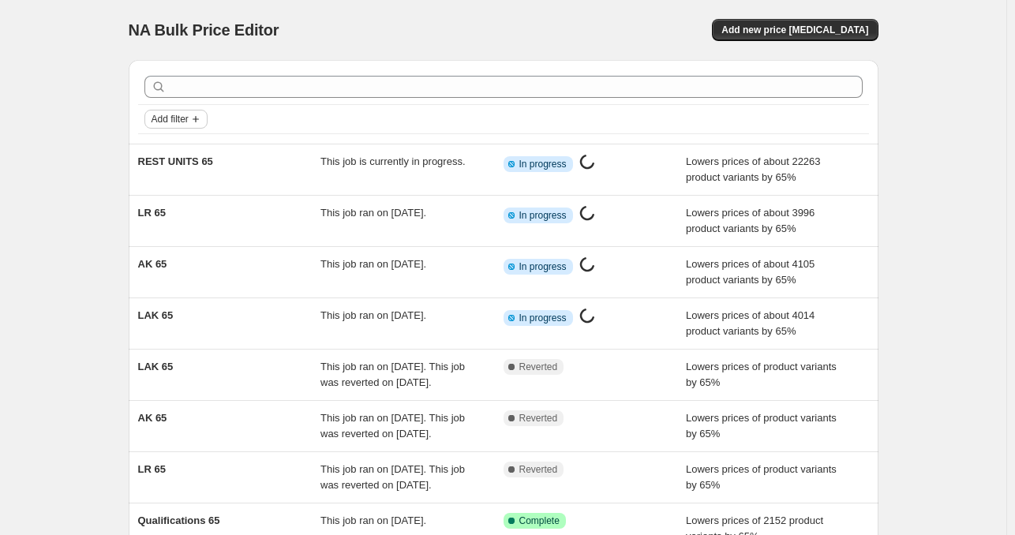
click at [187, 119] on span "Add filter" at bounding box center [170, 119] width 37 height 13
click at [184, 149] on span "Job status" at bounding box center [181, 150] width 47 height 12
click at [193, 219] on span "Complete" at bounding box center [200, 219] width 44 height 12
click at [170, 219] on input "Complete" at bounding box center [164, 219] width 13 height 13
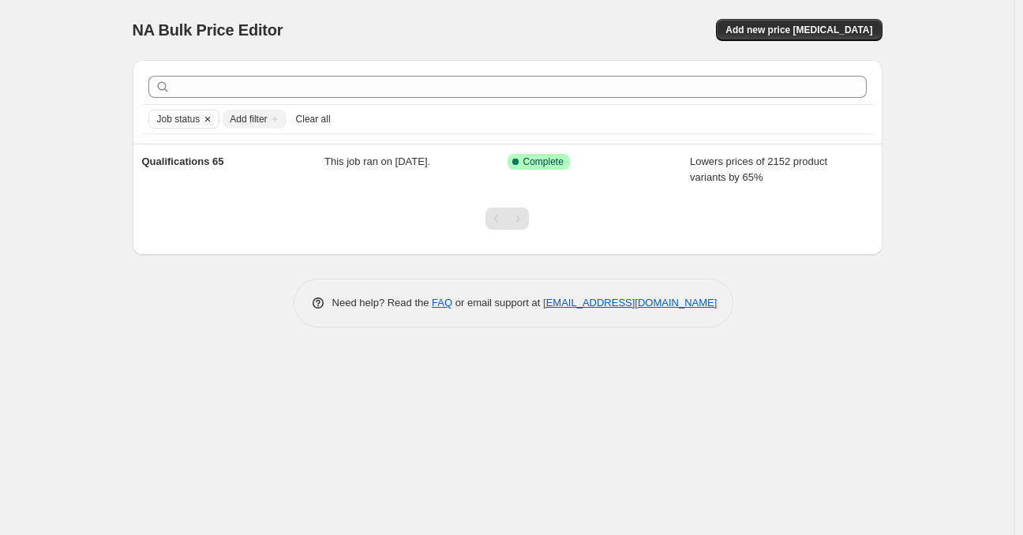
click at [203, 118] on icon "Clear" at bounding box center [207, 119] width 13 height 13
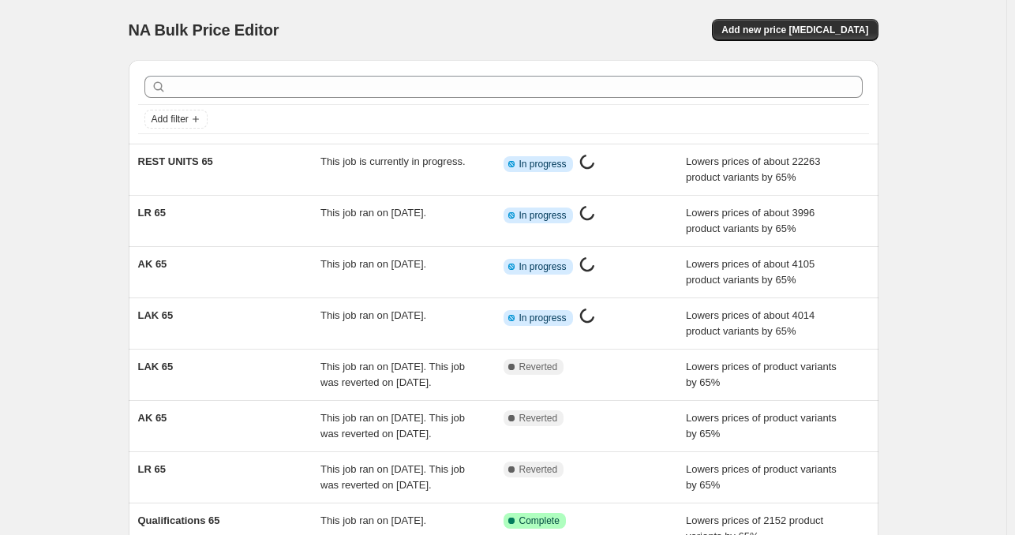
click at [130, 103] on div "Add filter REST UNITS 65 This job is currently in progress. Info Partially comp…" at bounding box center [497, 381] width 762 height 669
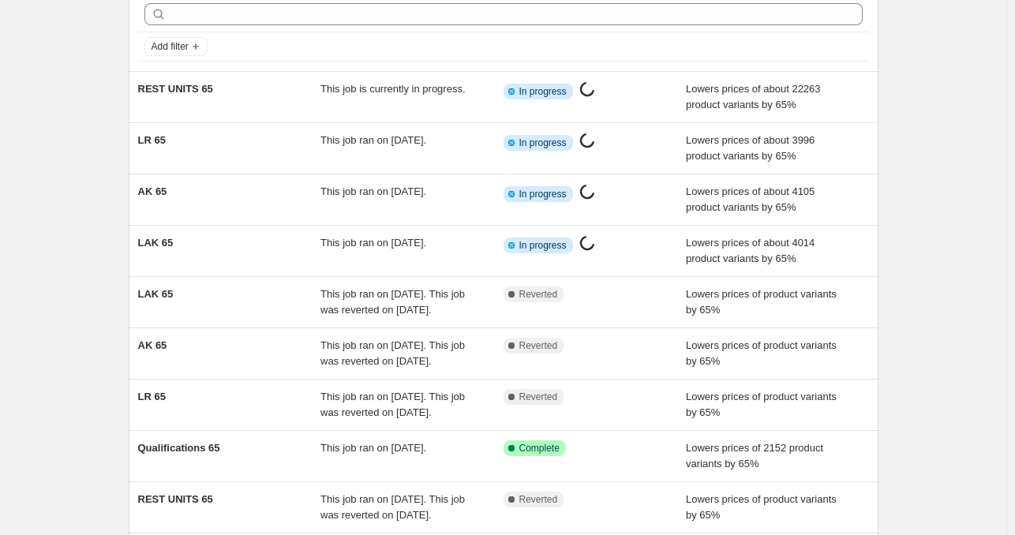
scroll to position [69, 0]
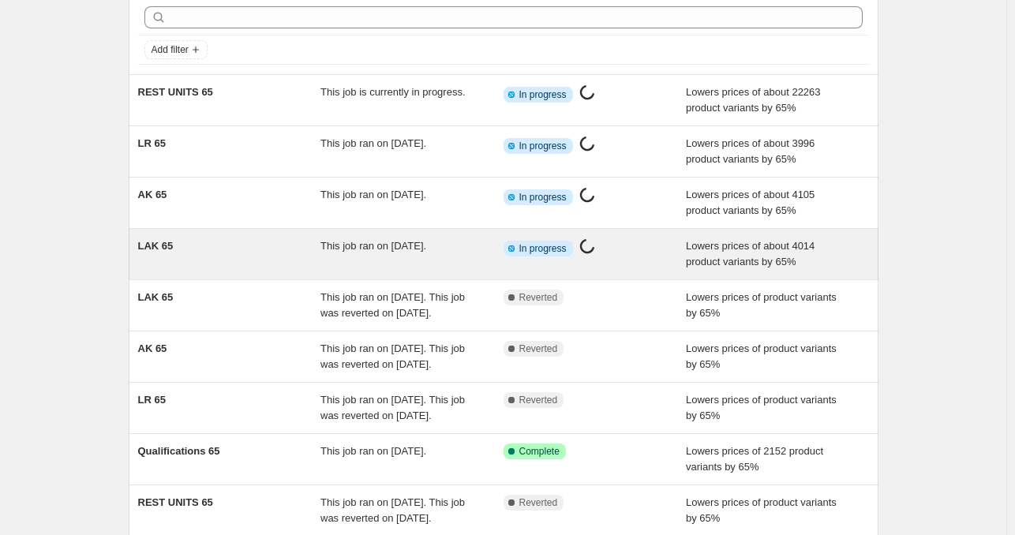
click at [255, 249] on div "LAK 65" at bounding box center [229, 254] width 183 height 32
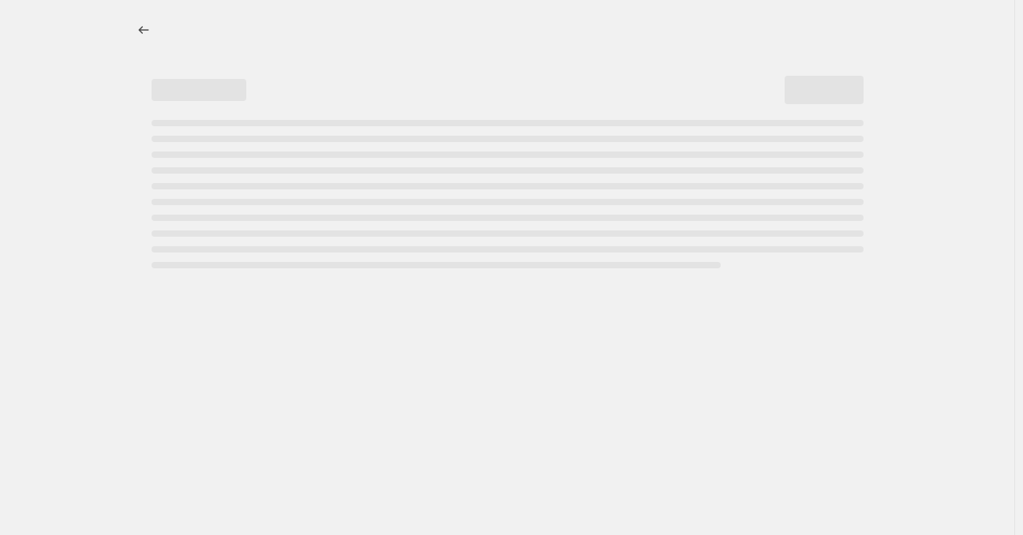
select select "percentage"
select select "tag"
select select "collection"
select select "tag"
select select "not_equal"
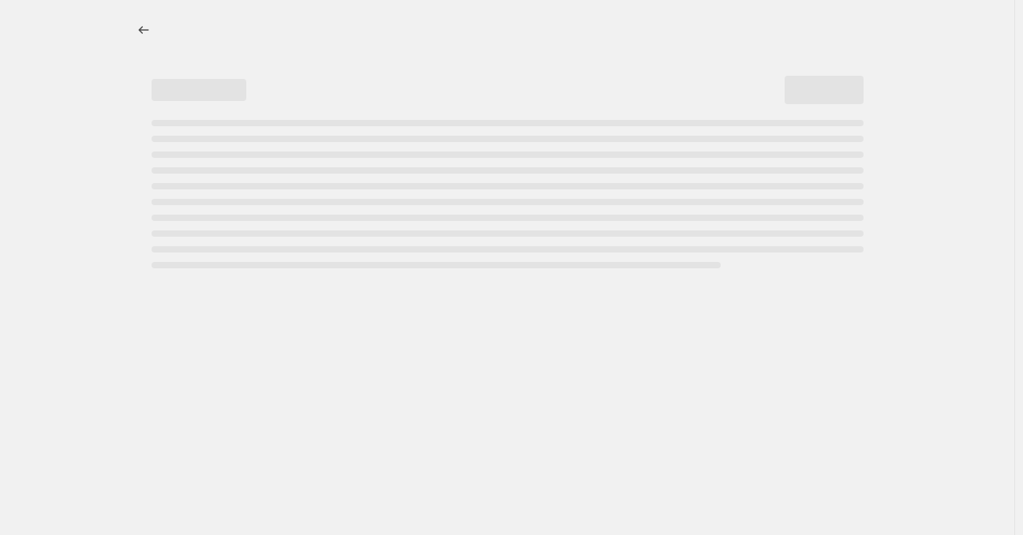
select select "collection"
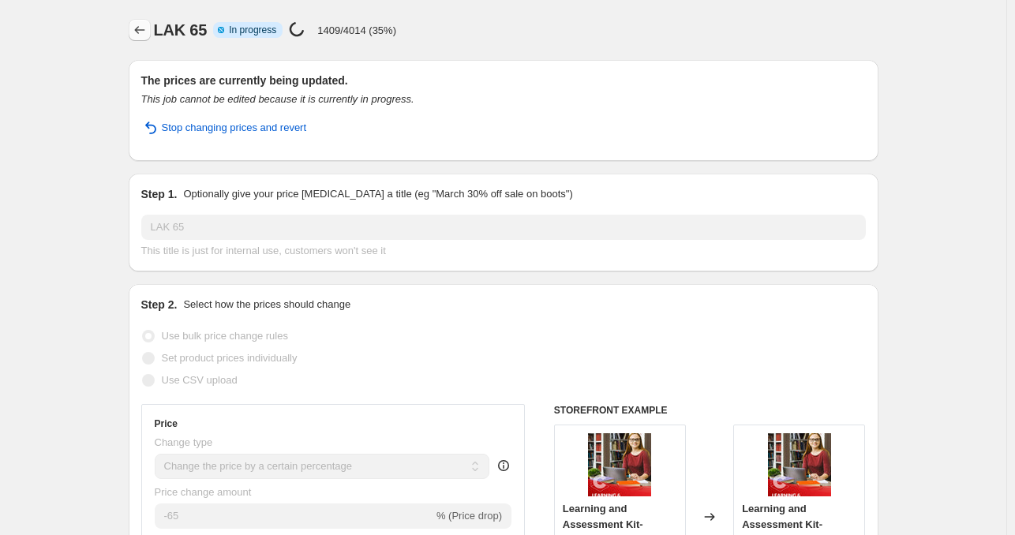
click at [146, 30] on icon "Price change jobs" at bounding box center [140, 30] width 16 height 16
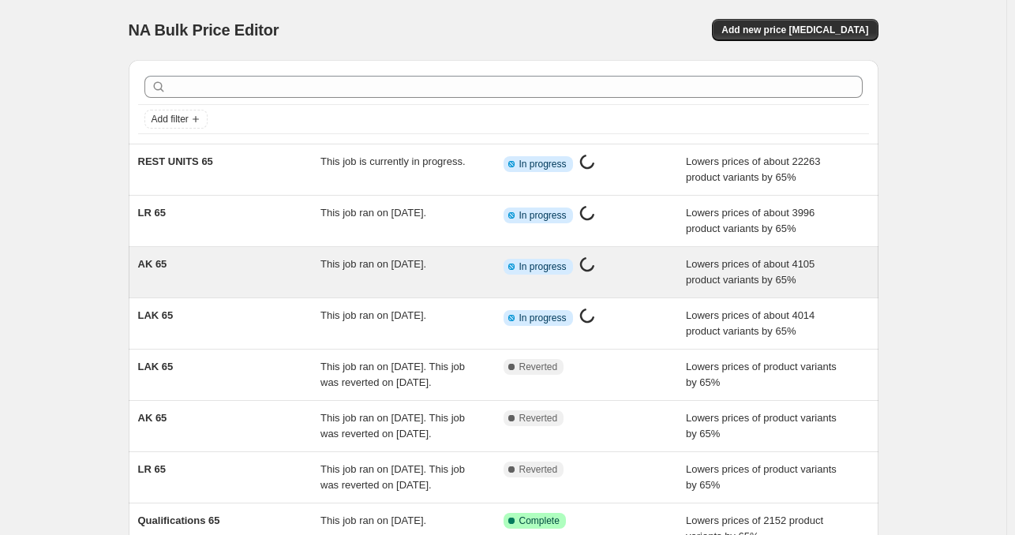
click at [370, 264] on span "This job ran on [DATE]." at bounding box center [373, 264] width 106 height 12
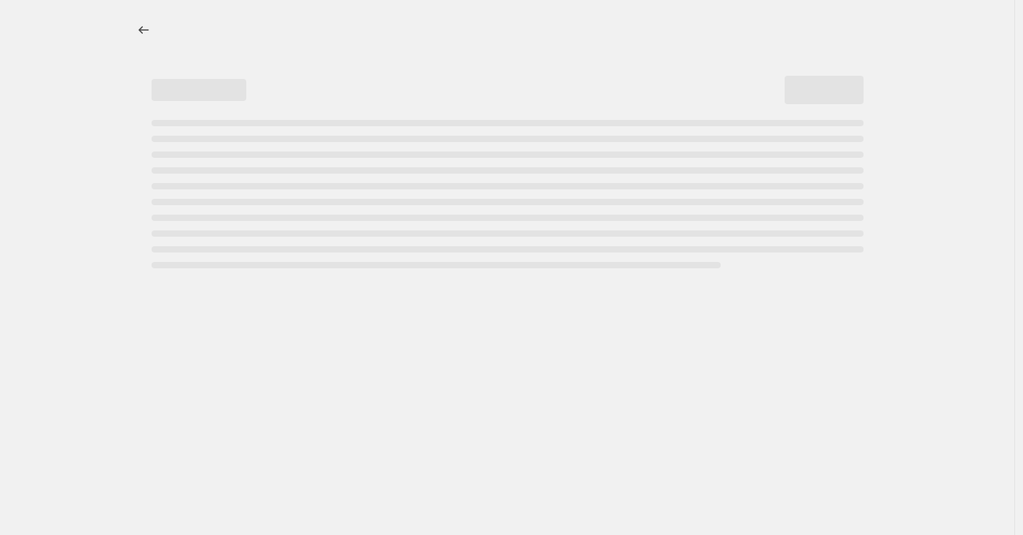
select select "percentage"
select select "tag"
select select "collection"
select select "tag"
select select "not_equal"
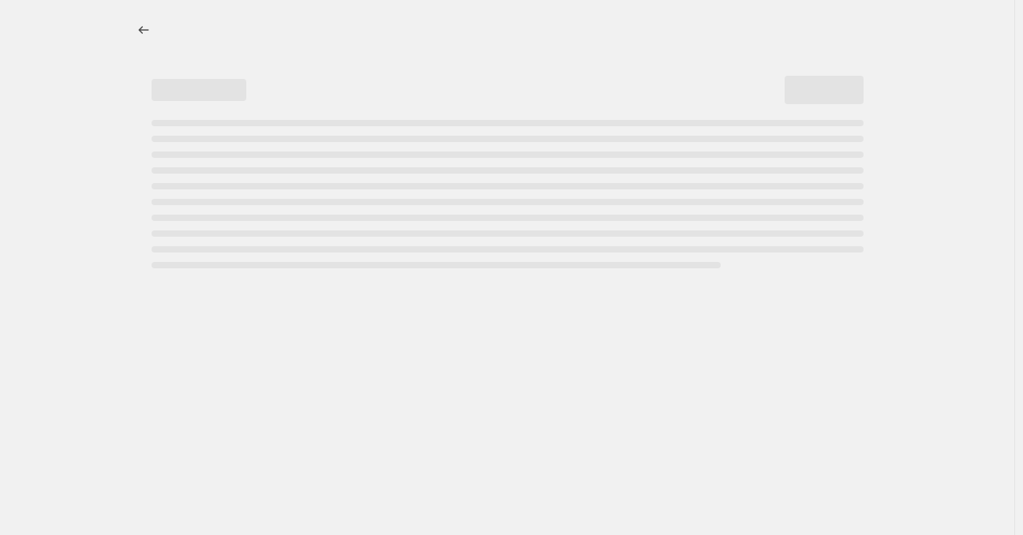
select select "collection"
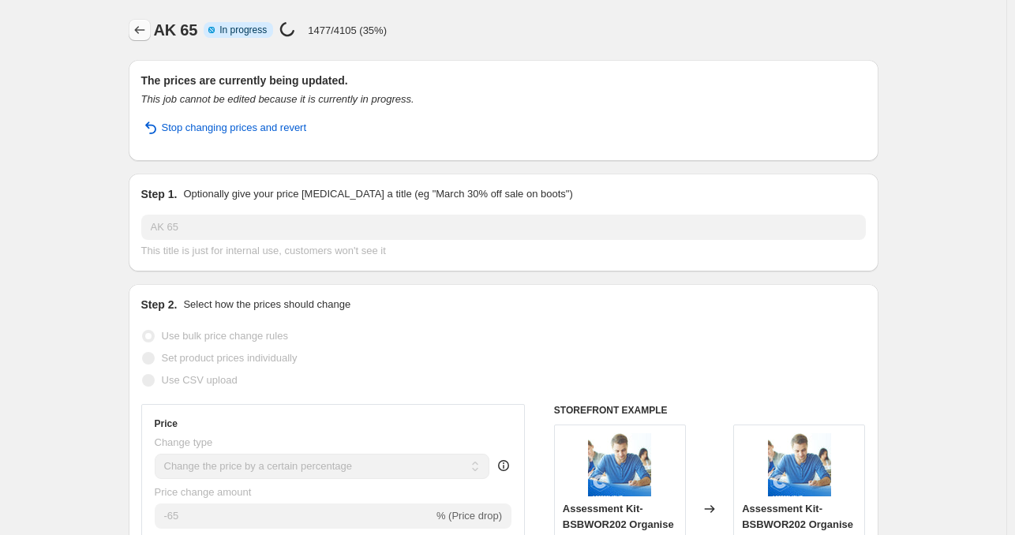
click at [145, 28] on icon "Price change jobs" at bounding box center [140, 30] width 16 height 16
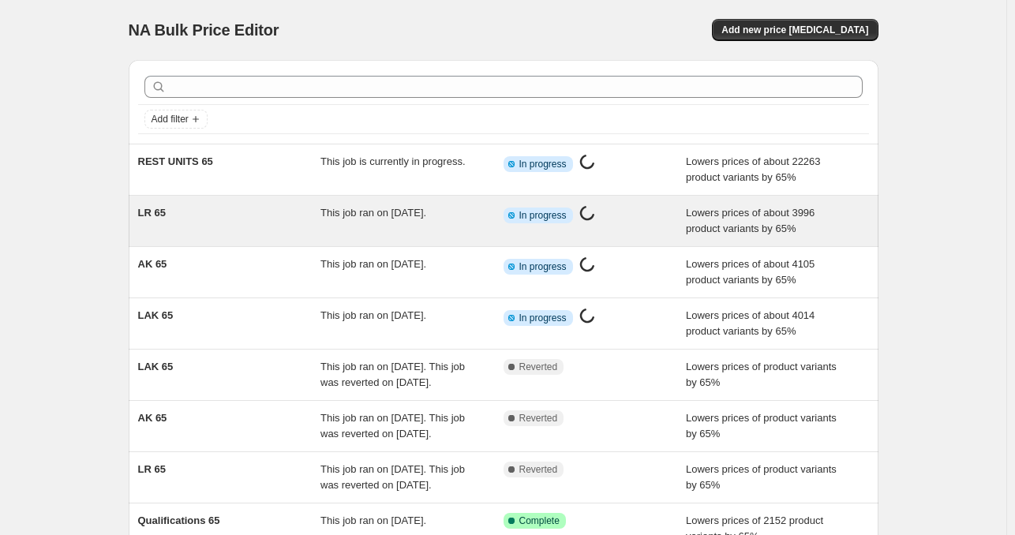
click at [288, 218] on div "LR 65" at bounding box center [229, 221] width 183 height 32
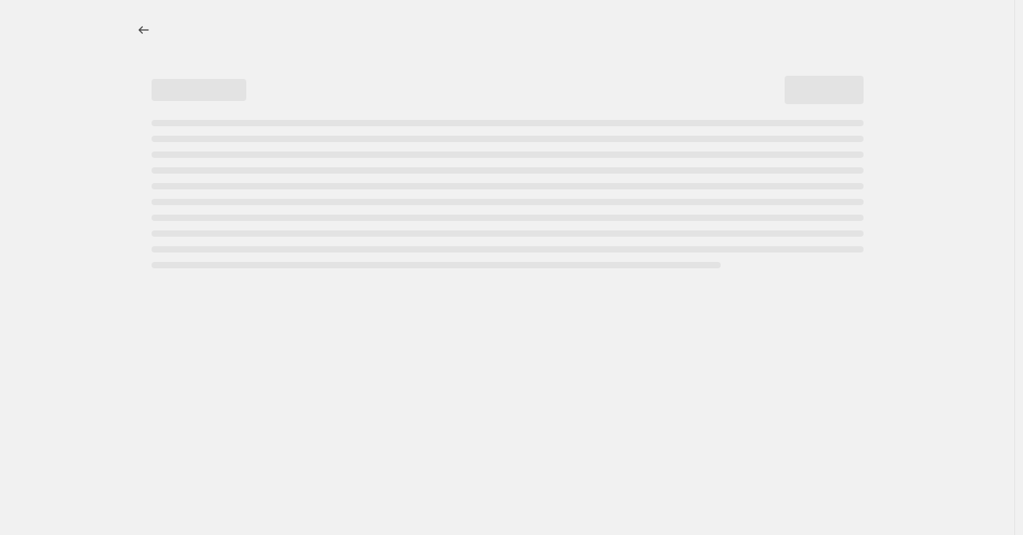
select select "percentage"
select select "tag"
select select "collection"
select select "tag"
select select "not_equal"
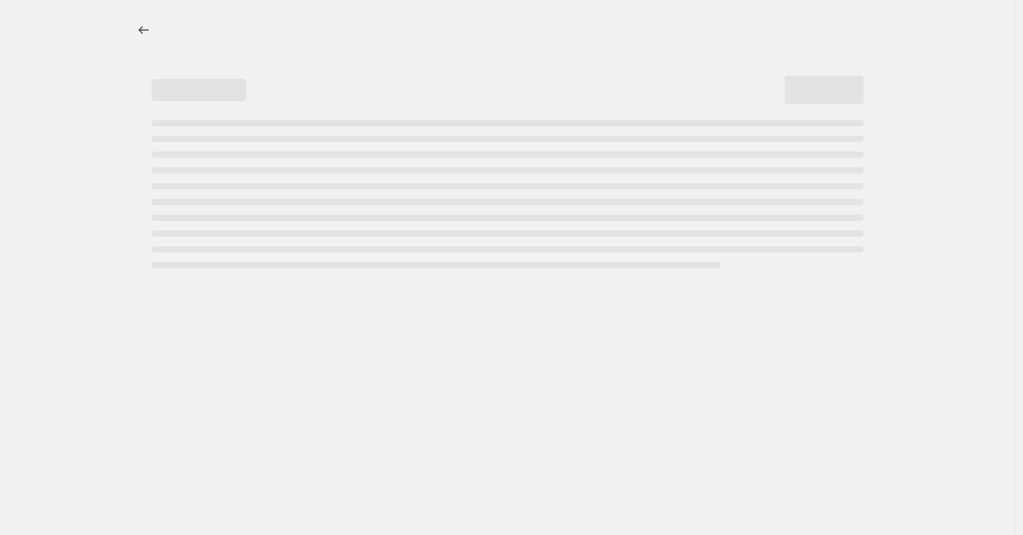
select select "collection"
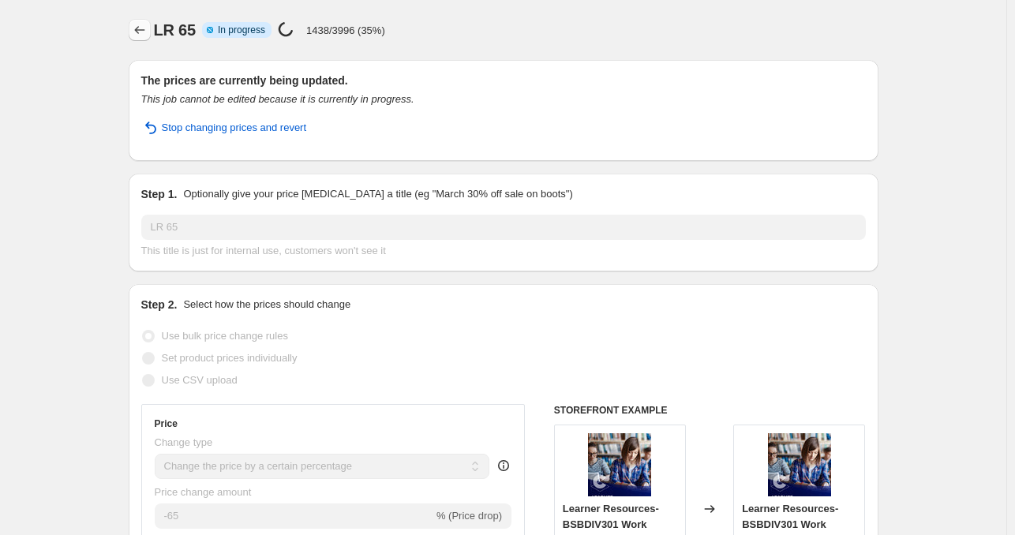
click at [148, 26] on icon "Price change jobs" at bounding box center [140, 30] width 16 height 16
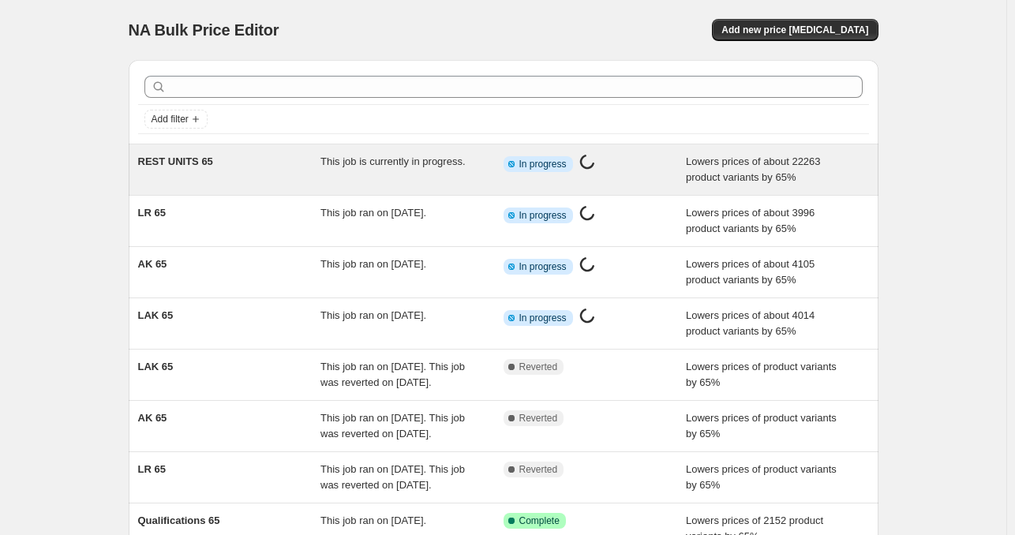
click at [279, 161] on div "REST UNITS 65" at bounding box center [229, 170] width 183 height 32
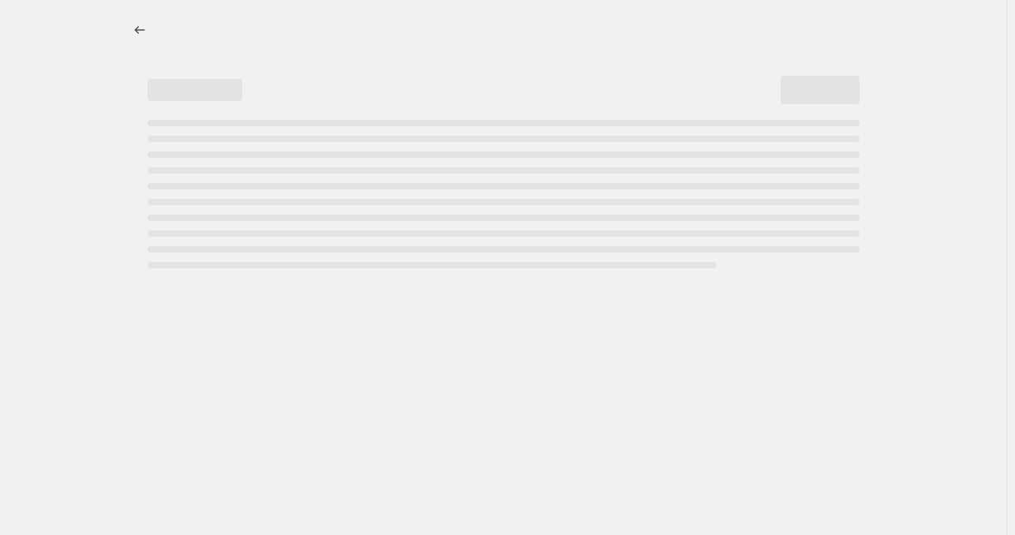
select select "percentage"
select select "tag"
select select "not_equal"
select select "collection"
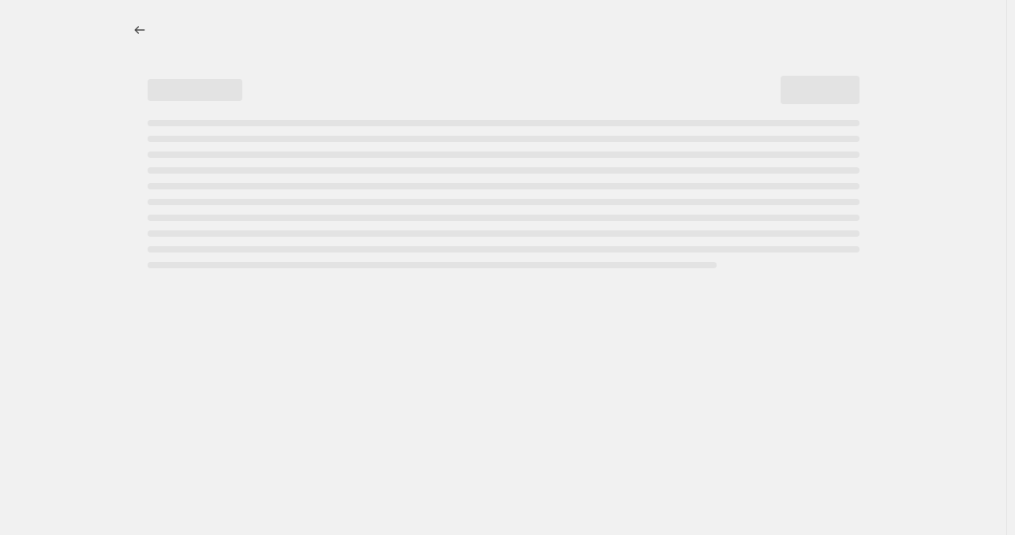
select select "collection"
select select "not_equal"
select select "collection"
select select "not_equal"
select select "collection"
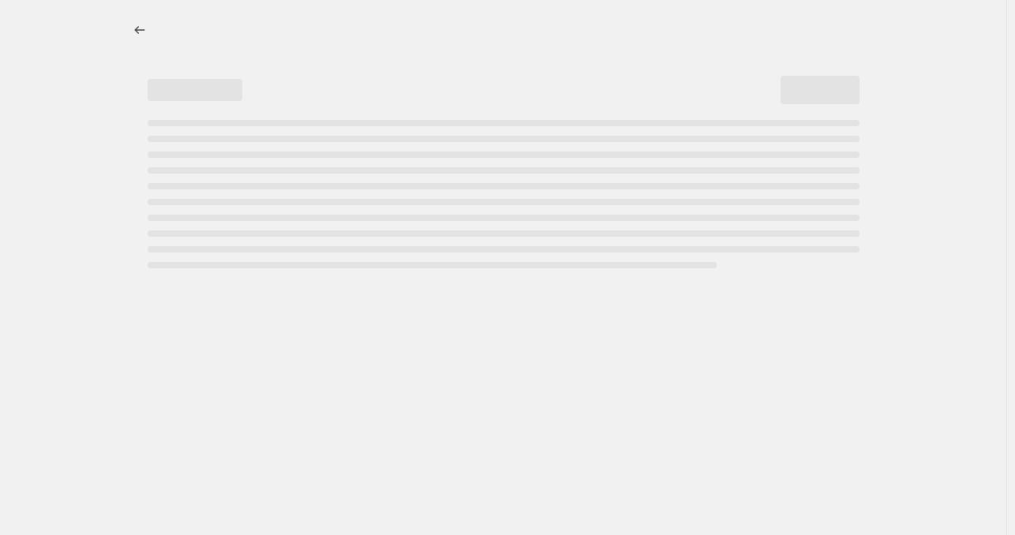
select select "not_equal"
select select "collection"
select select "not_equal"
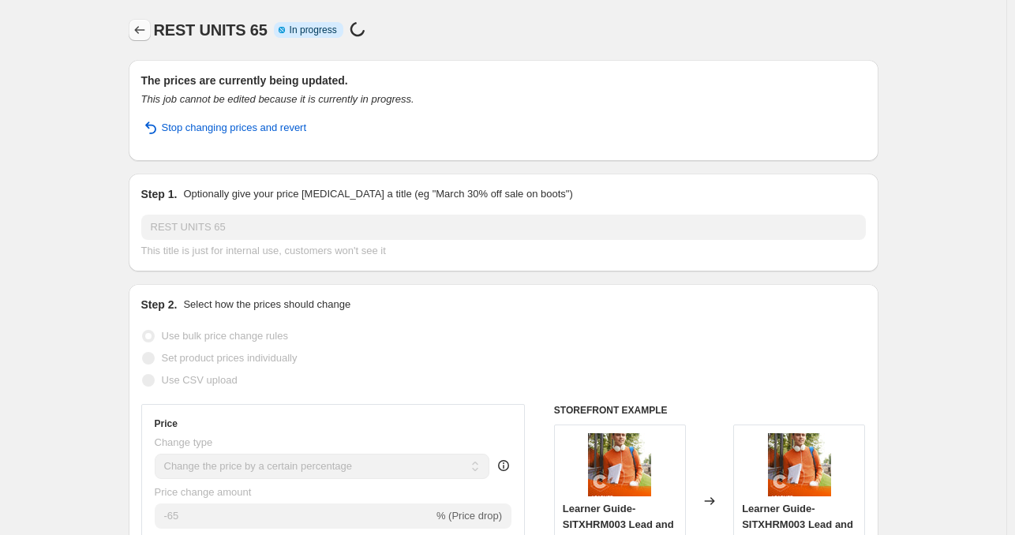
click at [145, 27] on icon "Price change jobs" at bounding box center [140, 30] width 16 height 16
